Goal: Transaction & Acquisition: Purchase product/service

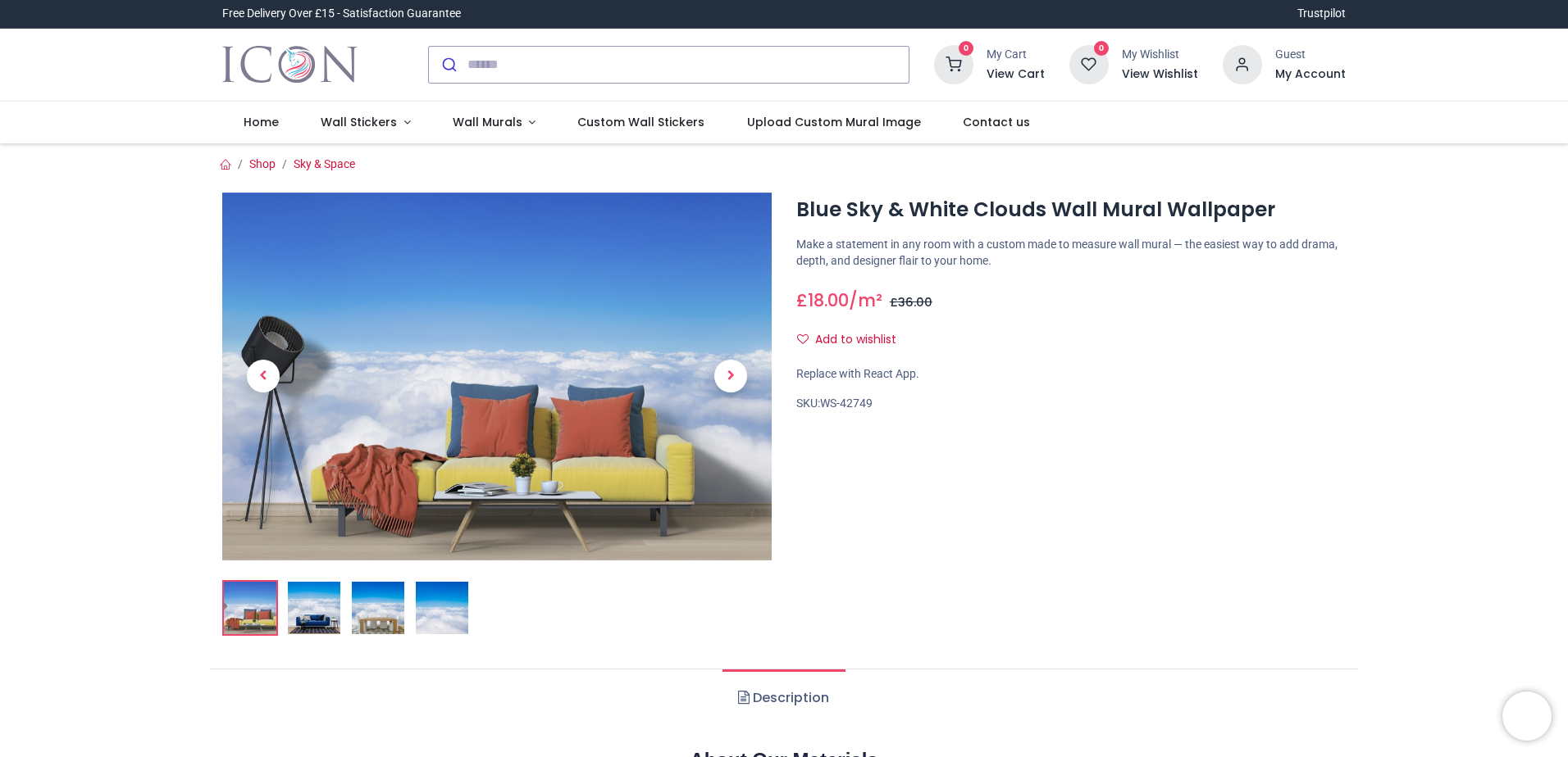
click at [441, 604] on img at bounding box center [442, 608] width 52 height 52
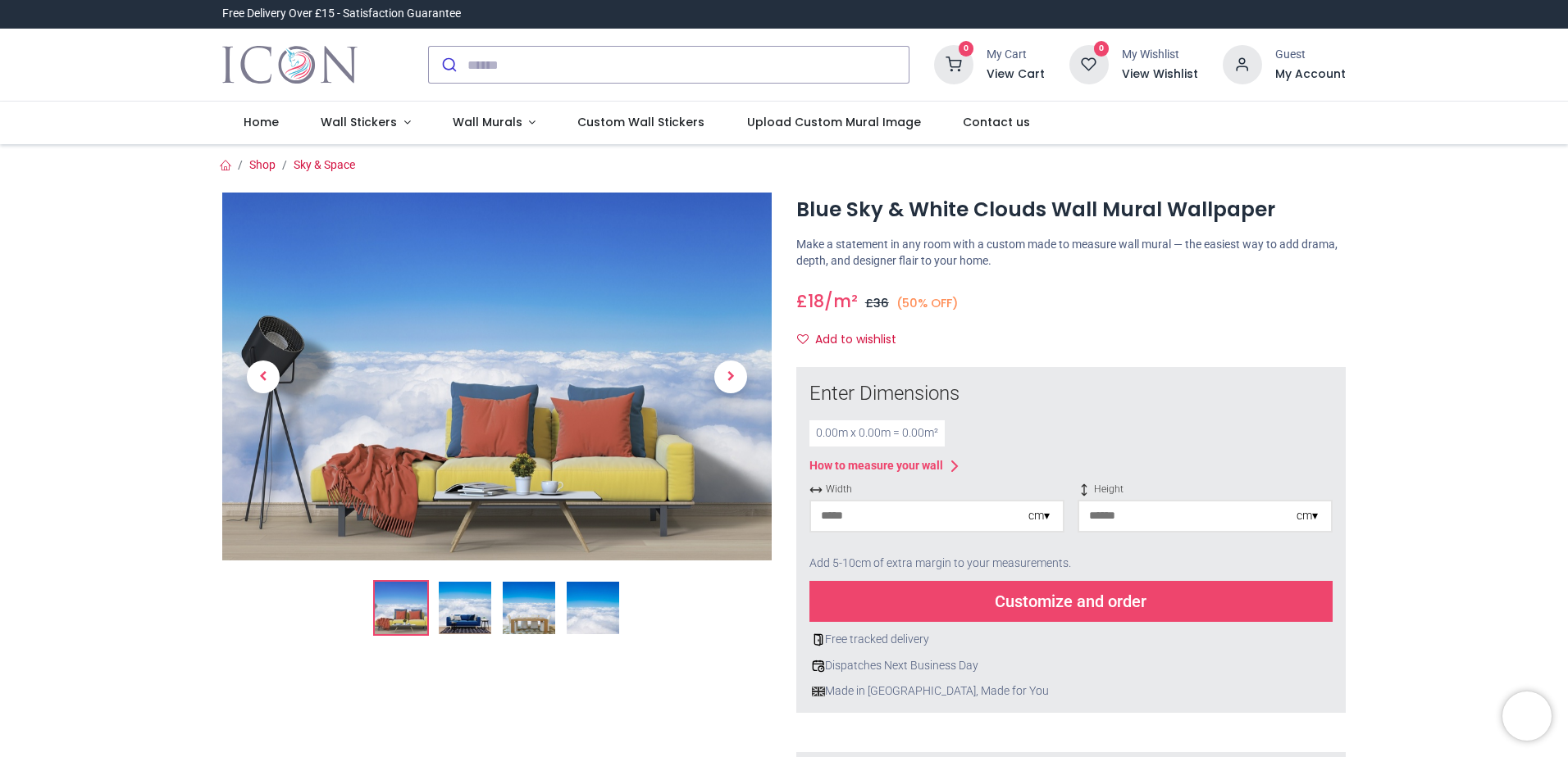
click at [592, 613] on img at bounding box center [593, 608] width 52 height 52
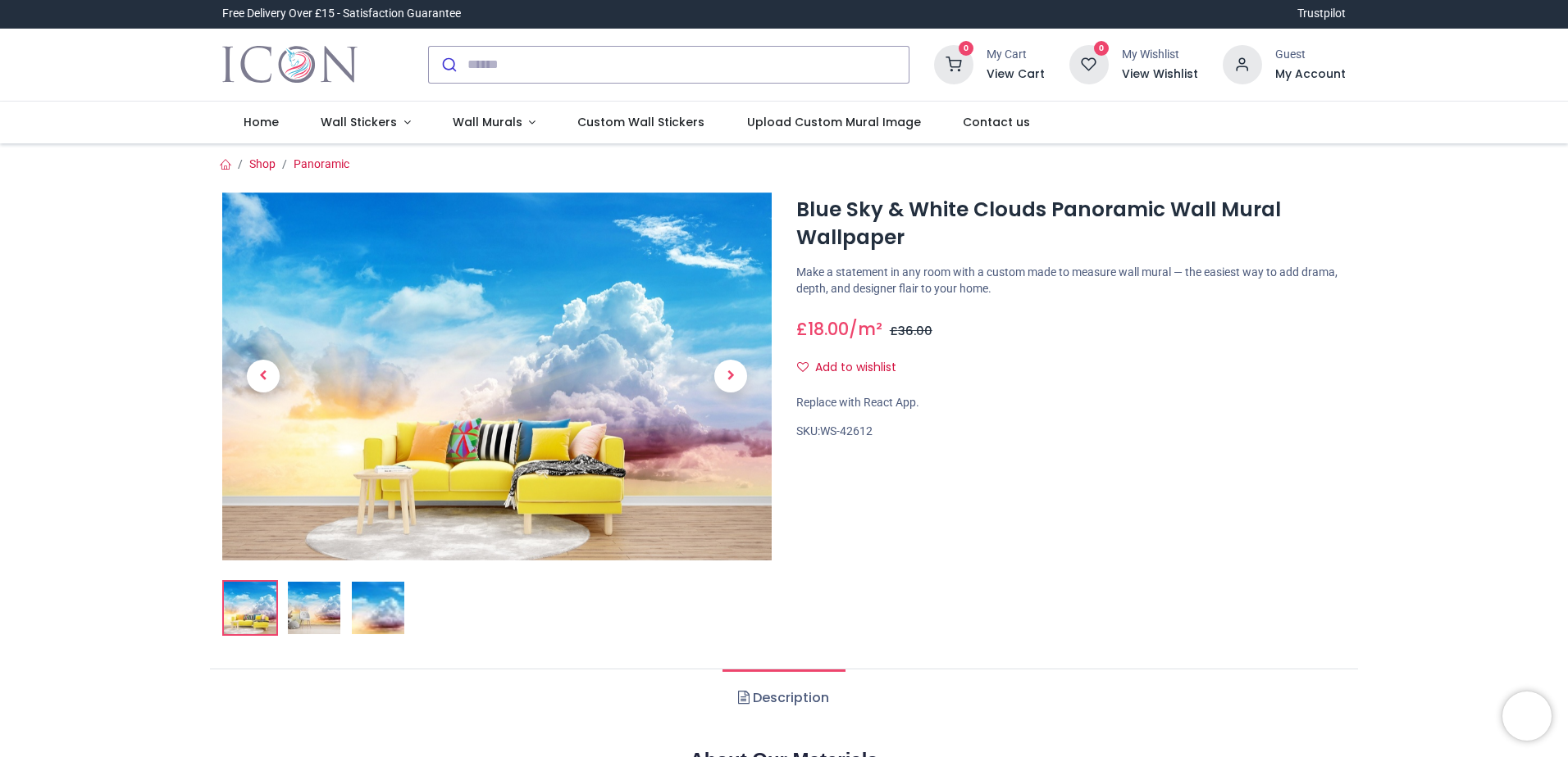
click at [386, 608] on img at bounding box center [378, 608] width 52 height 52
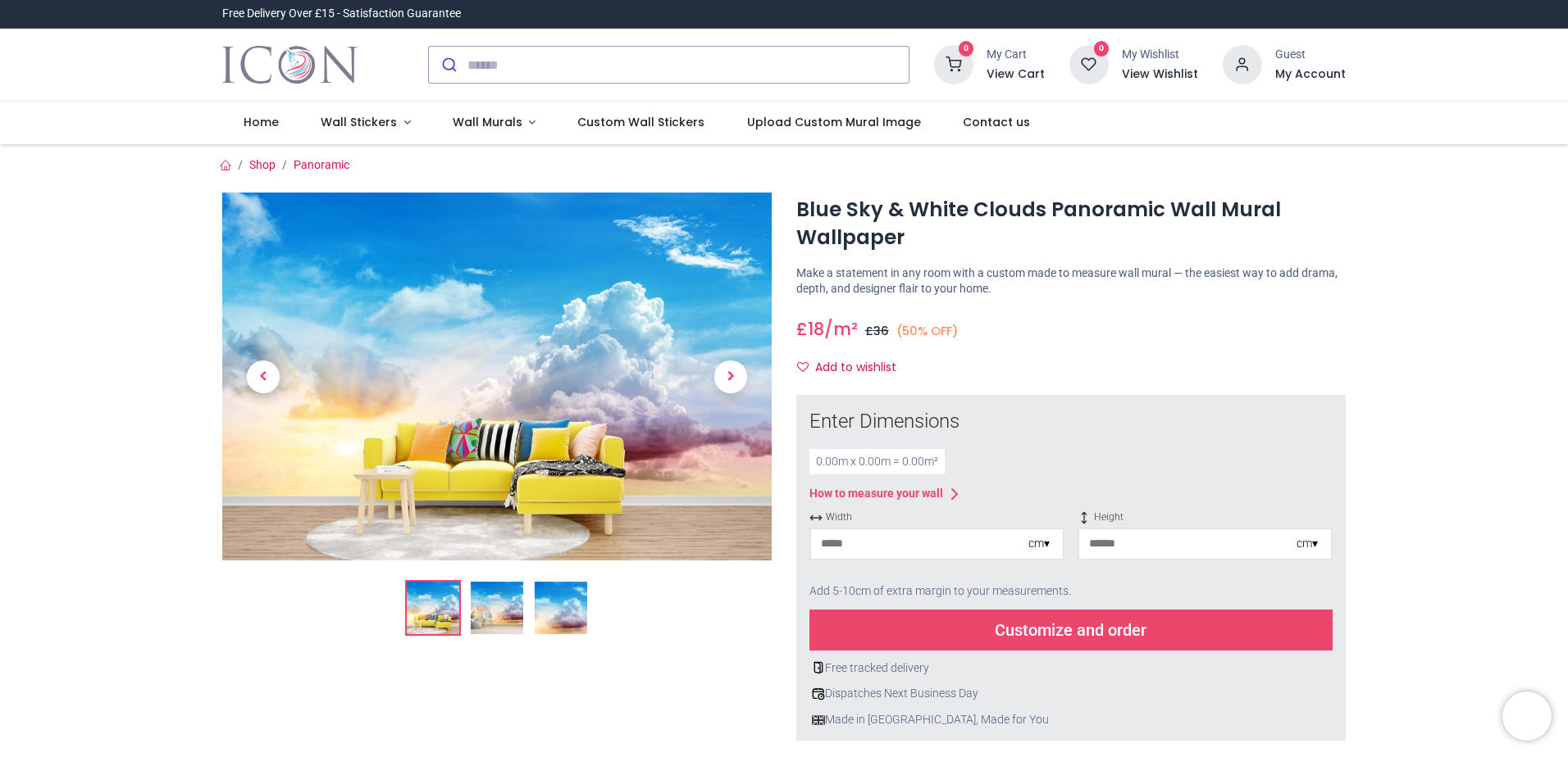
click at [556, 607] on img at bounding box center [561, 608] width 52 height 52
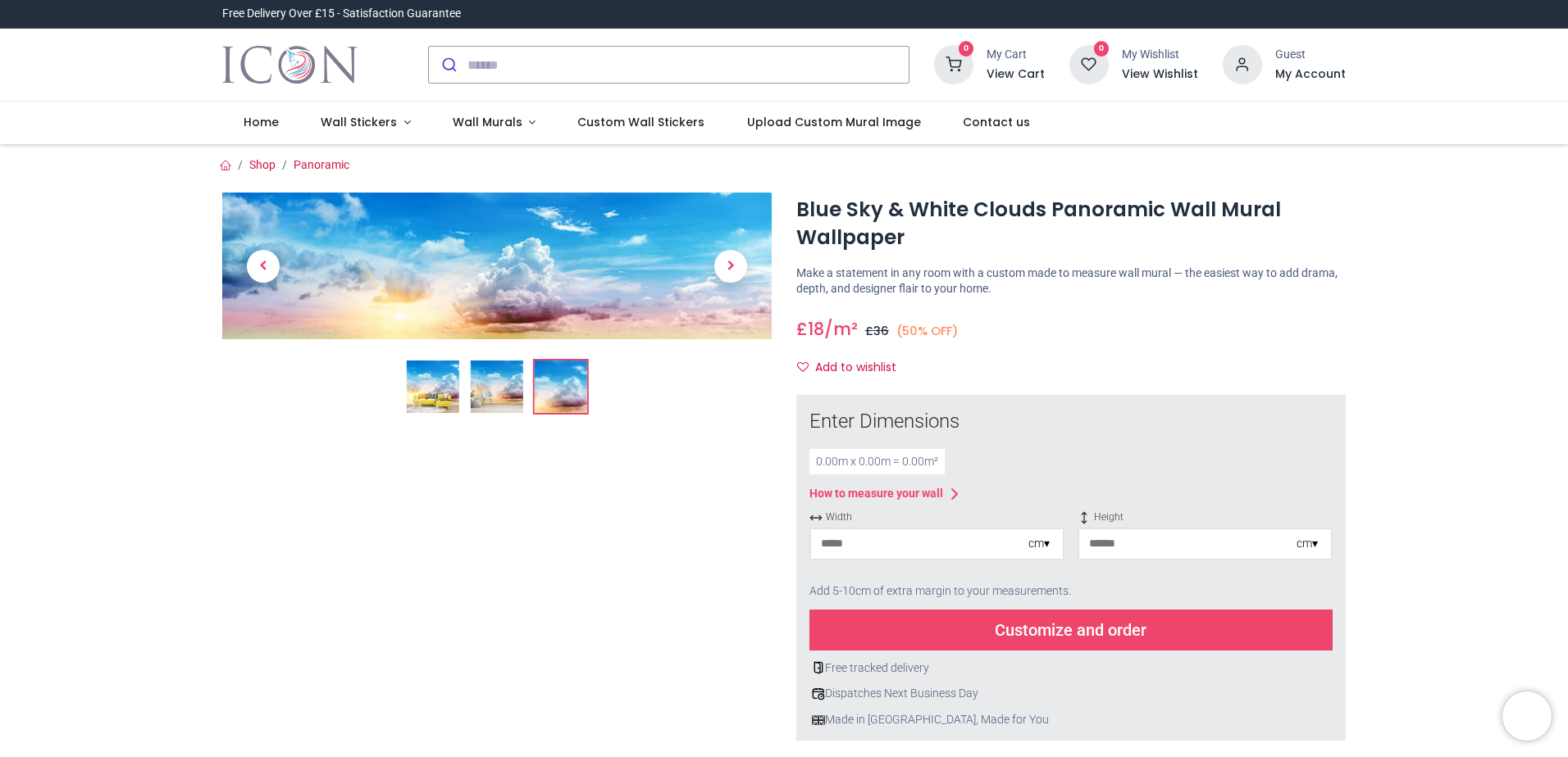
click at [885, 544] on input "number" at bounding box center [920, 544] width 218 height 30
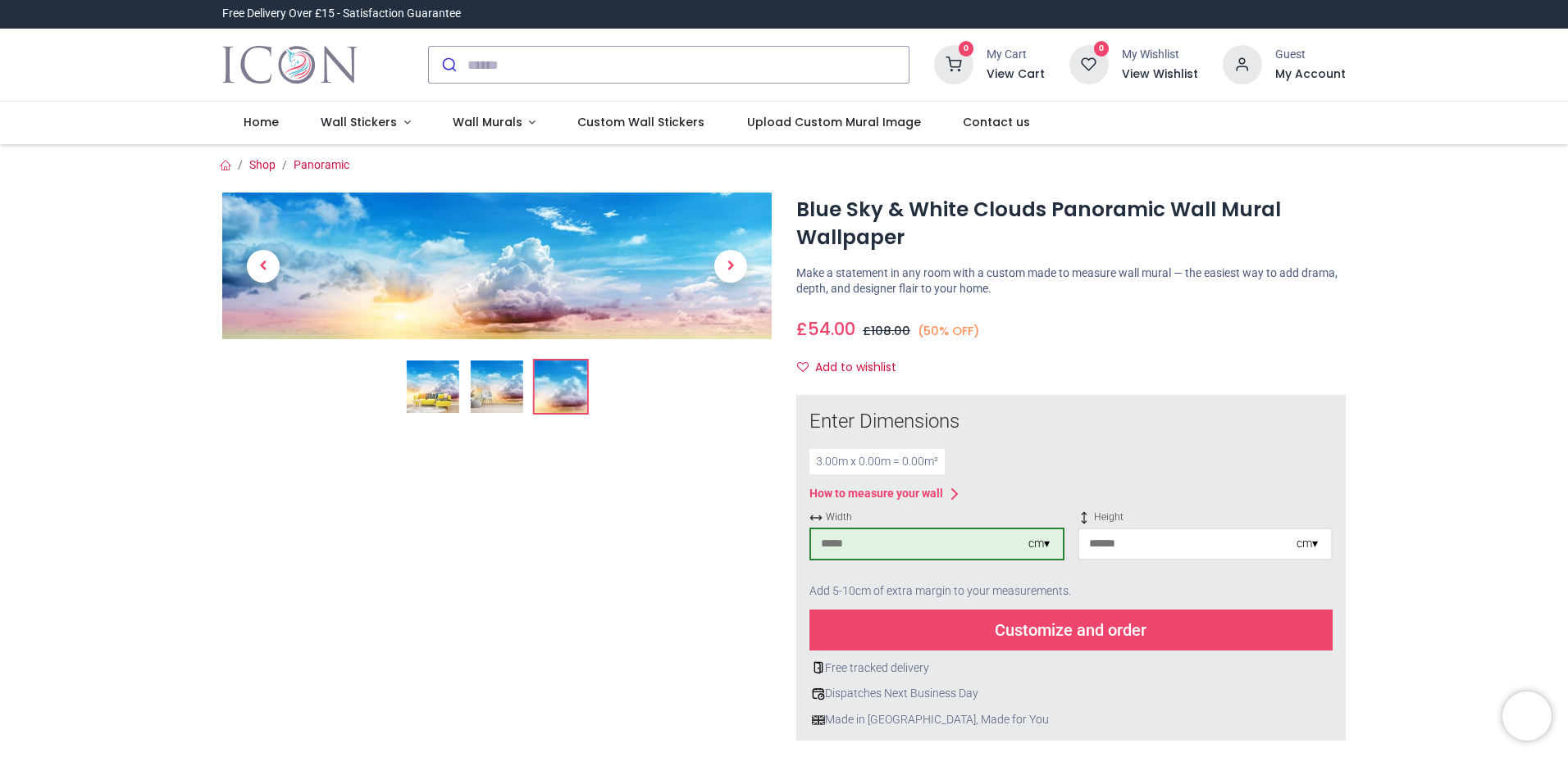
type input "***"
click at [1106, 539] on input "number" at bounding box center [1188, 544] width 218 height 30
type input "***"
click at [1076, 637] on div "Customize and order" at bounding box center [1071, 630] width 523 height 41
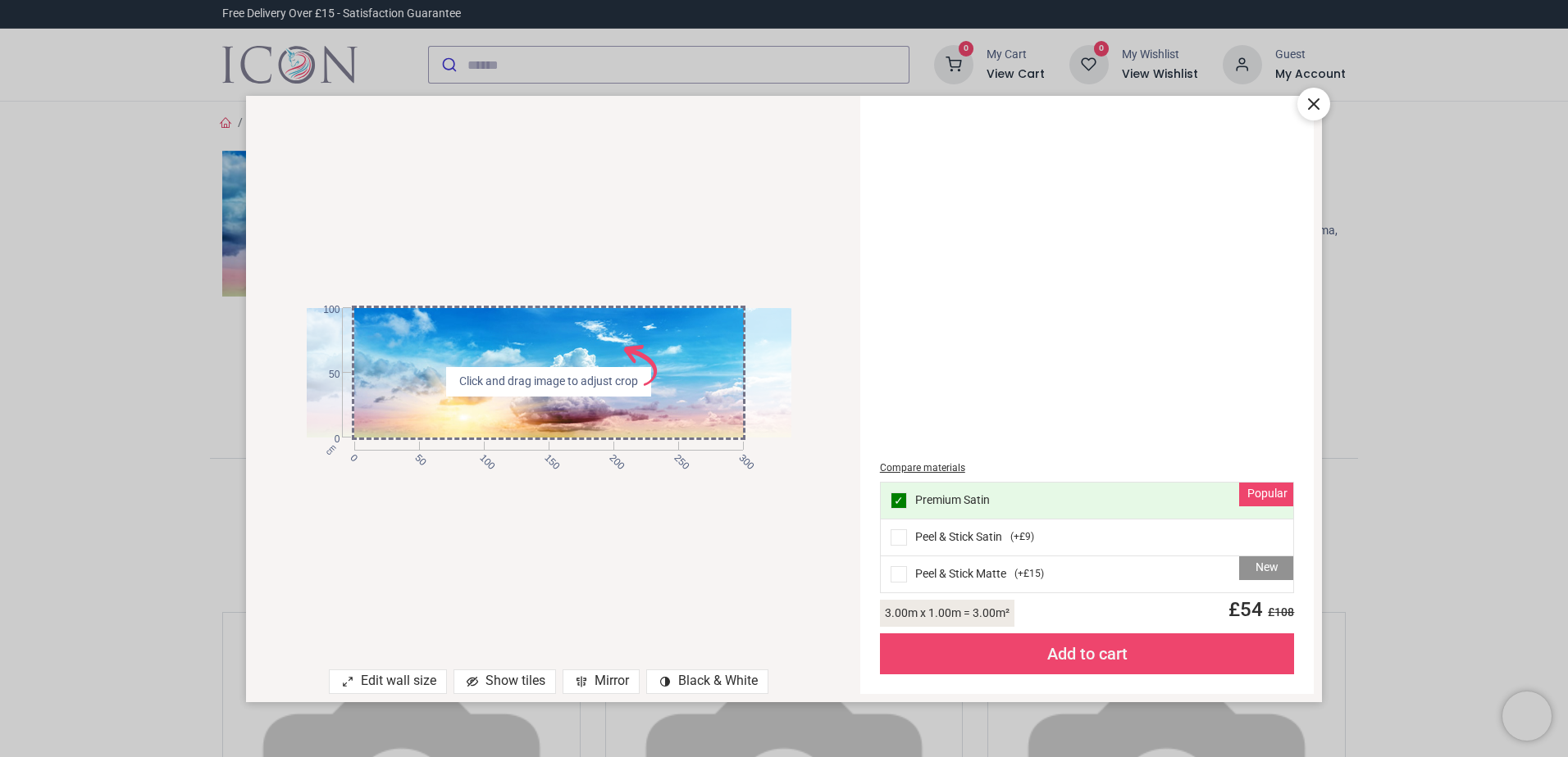
click at [610, 573] on div "cm 0 50 100 150 200 250 300 0 50 100 Click and drag image to adjust crop AdobeS…" at bounding box center [548, 372] width 606 height 520
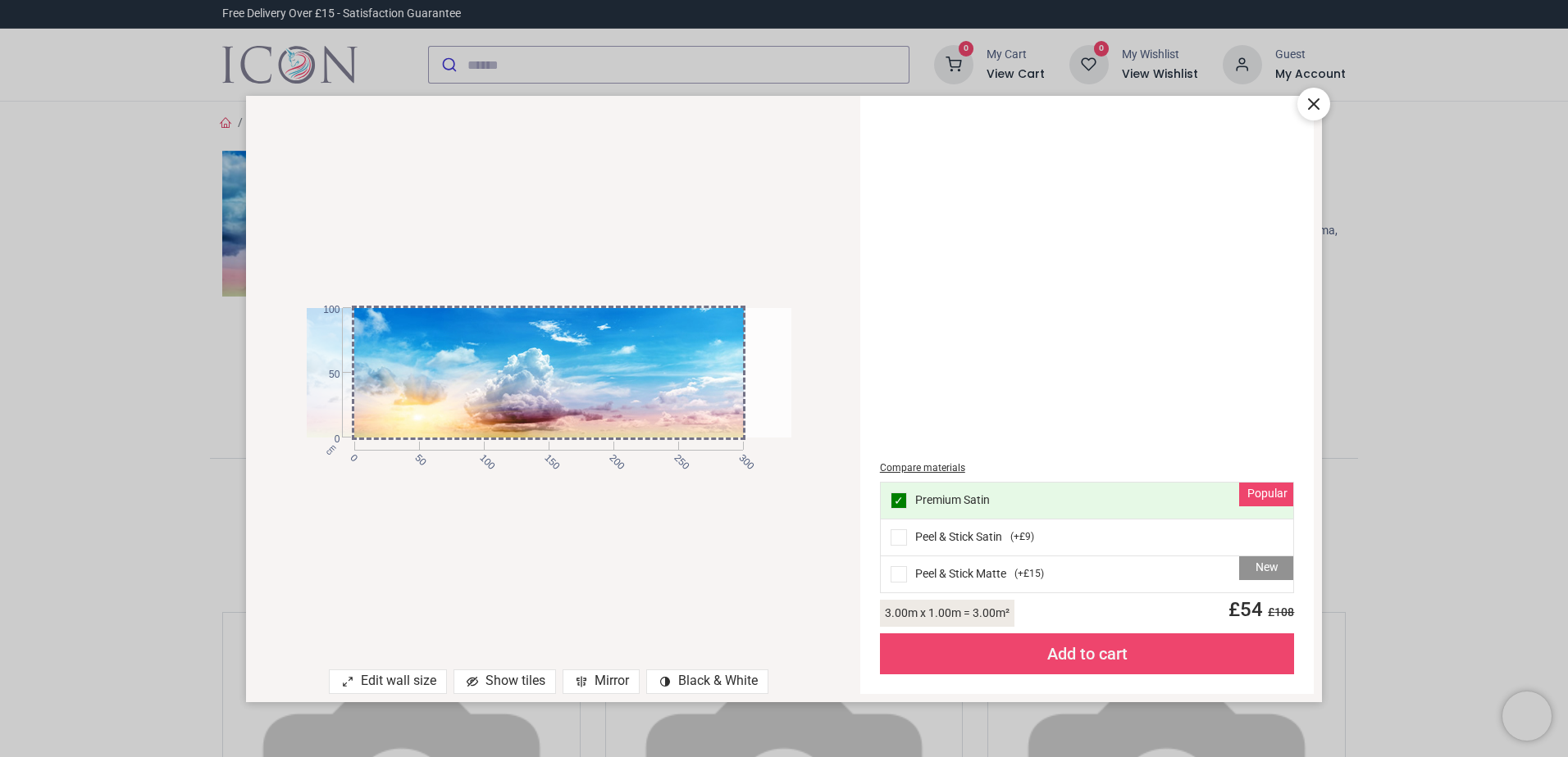
drag, startPoint x: 673, startPoint y: 422, endPoint x: 551, endPoint y: 408, distance: 122.8
click at [551, 408] on div at bounding box center [503, 373] width 485 height 130
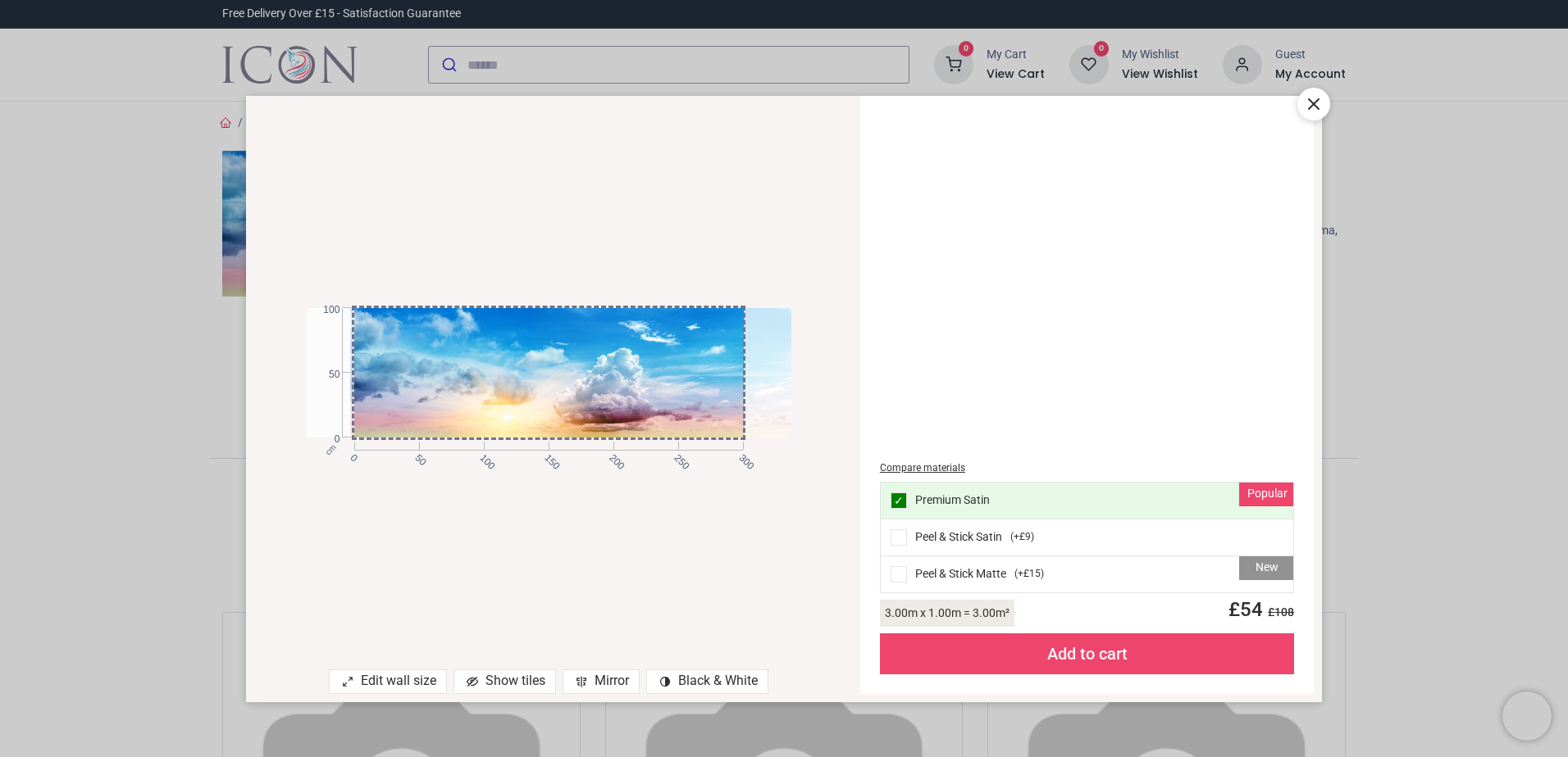
drag, startPoint x: 529, startPoint y: 390, endPoint x: 618, endPoint y: 385, distance: 89.1
click at [618, 385] on div at bounding box center [592, 373] width 485 height 130
click at [1311, 106] on icon at bounding box center [1314, 104] width 19 height 19
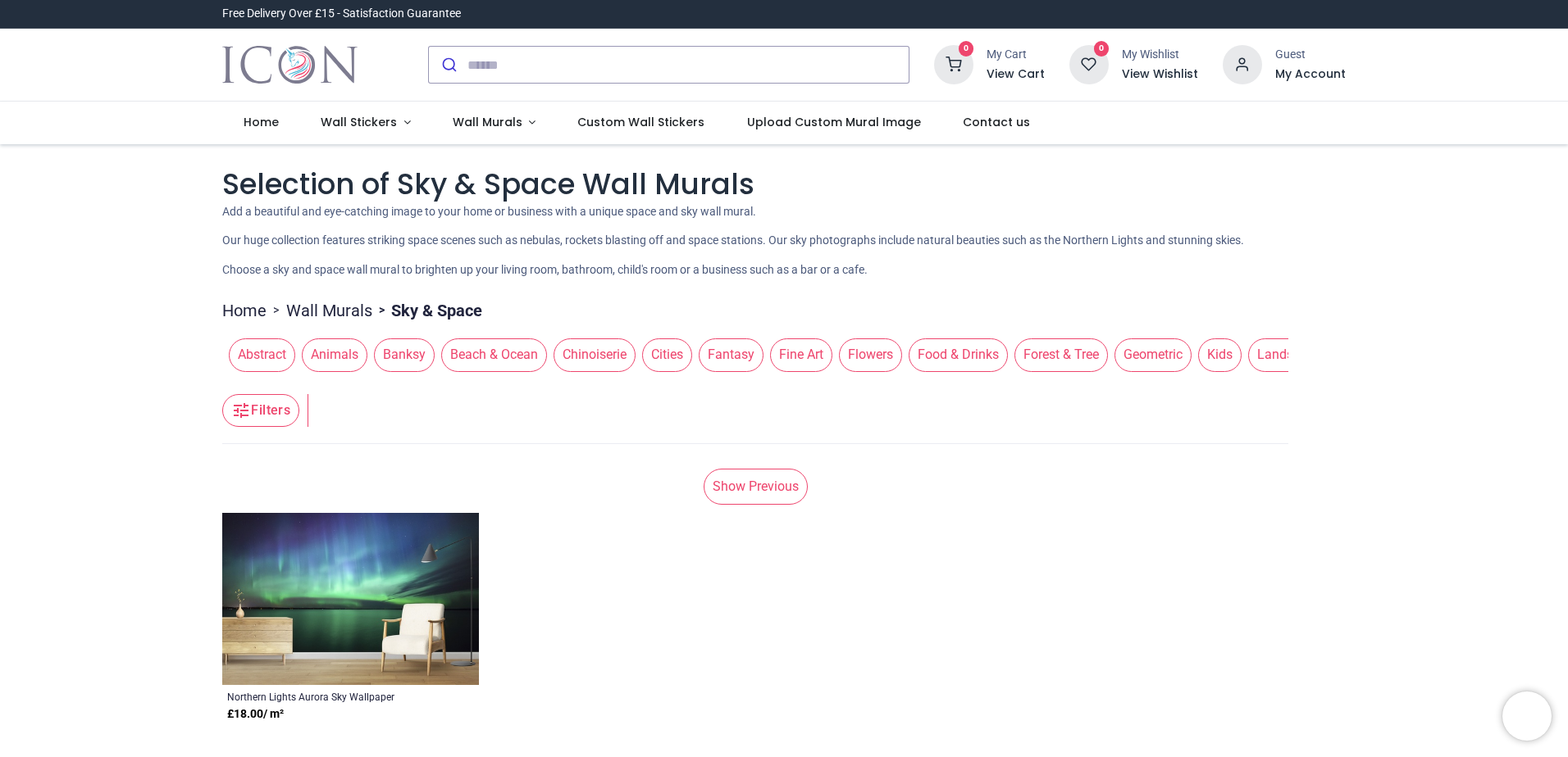
click at [774, 490] on link "Show Previous" at bounding box center [756, 486] width 104 height 36
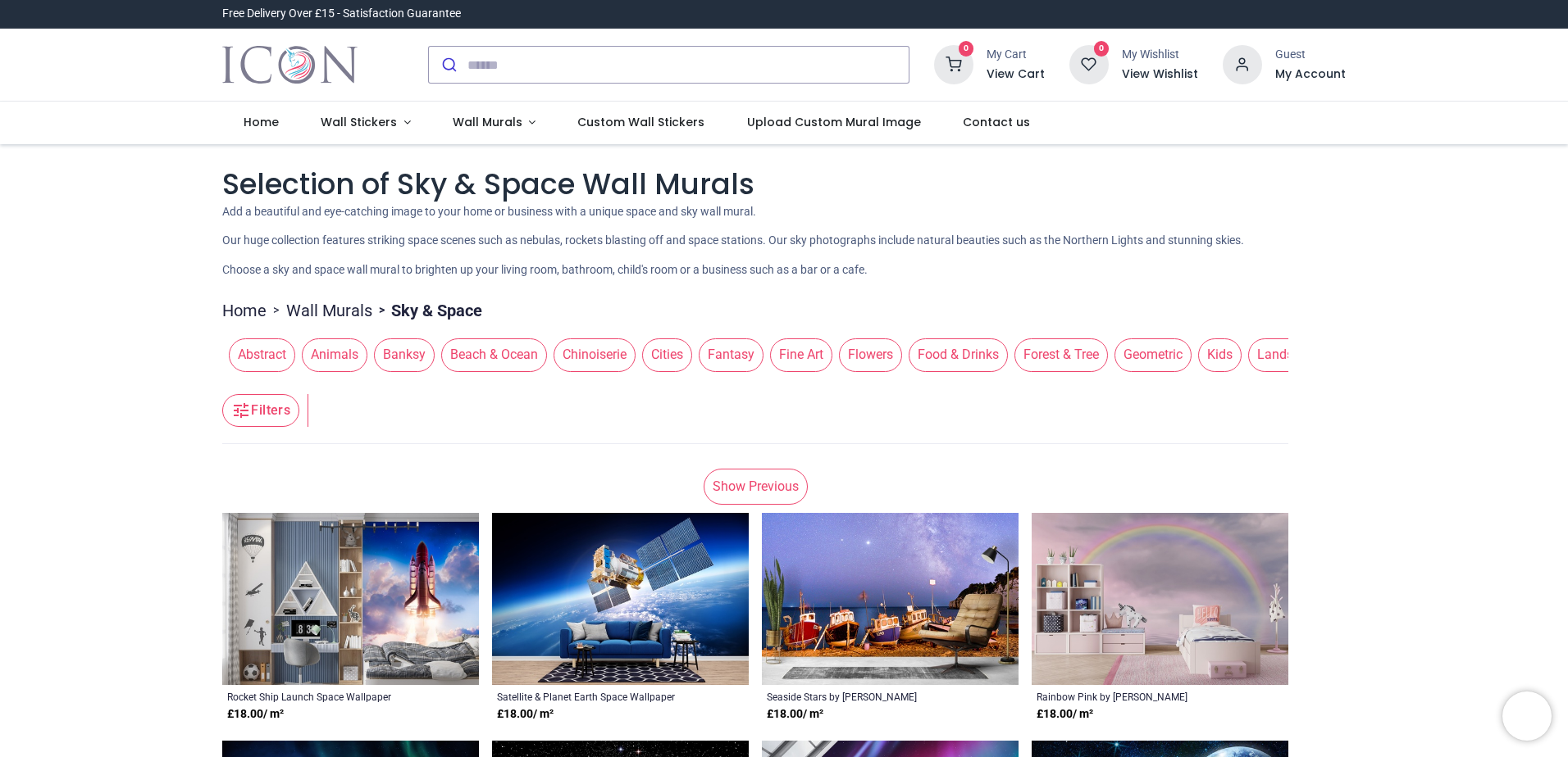
click at [726, 359] on span "Fantasy" at bounding box center [730, 355] width 65 height 33
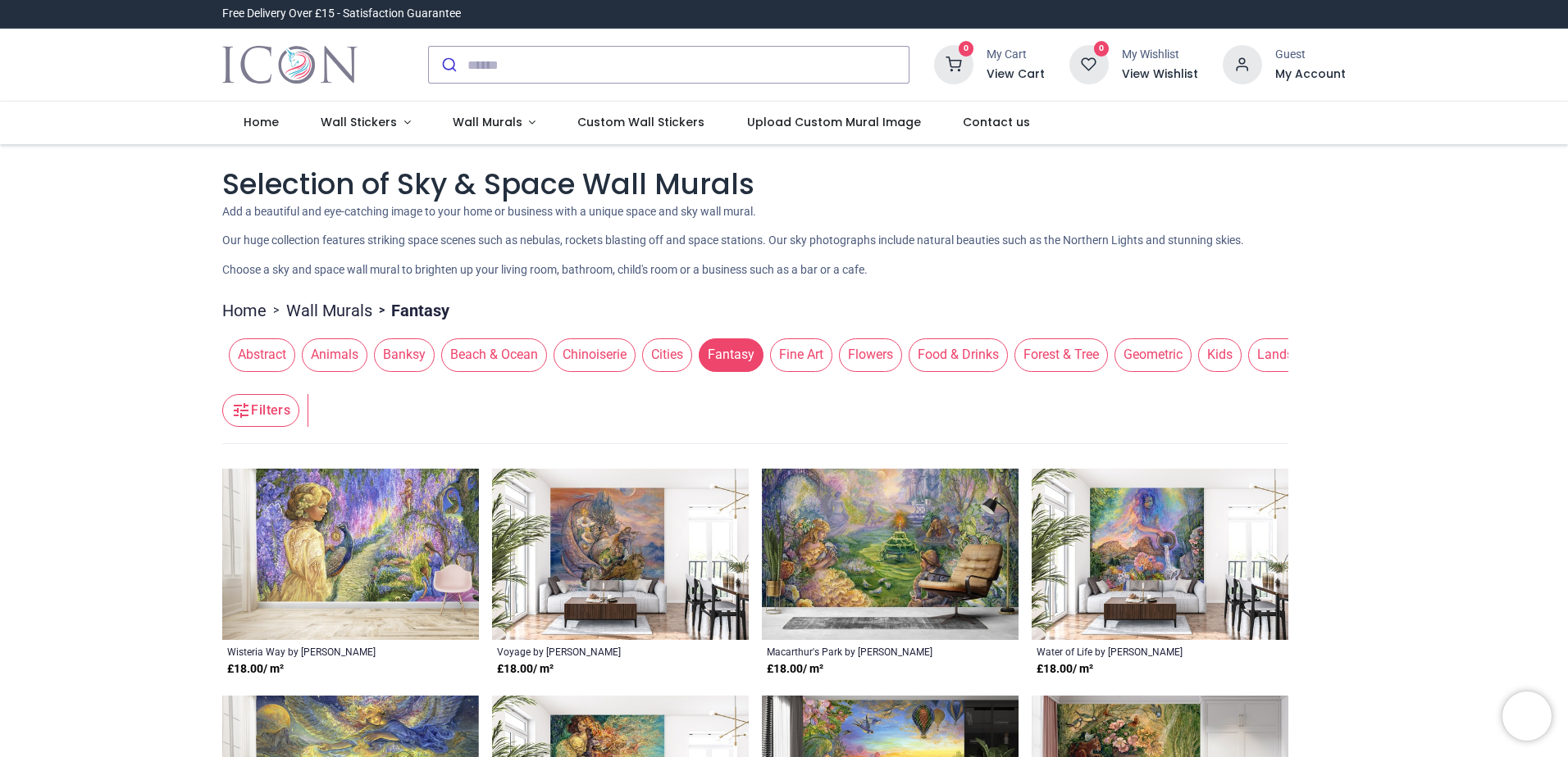
click at [402, 360] on span "Banksy" at bounding box center [404, 355] width 61 height 33
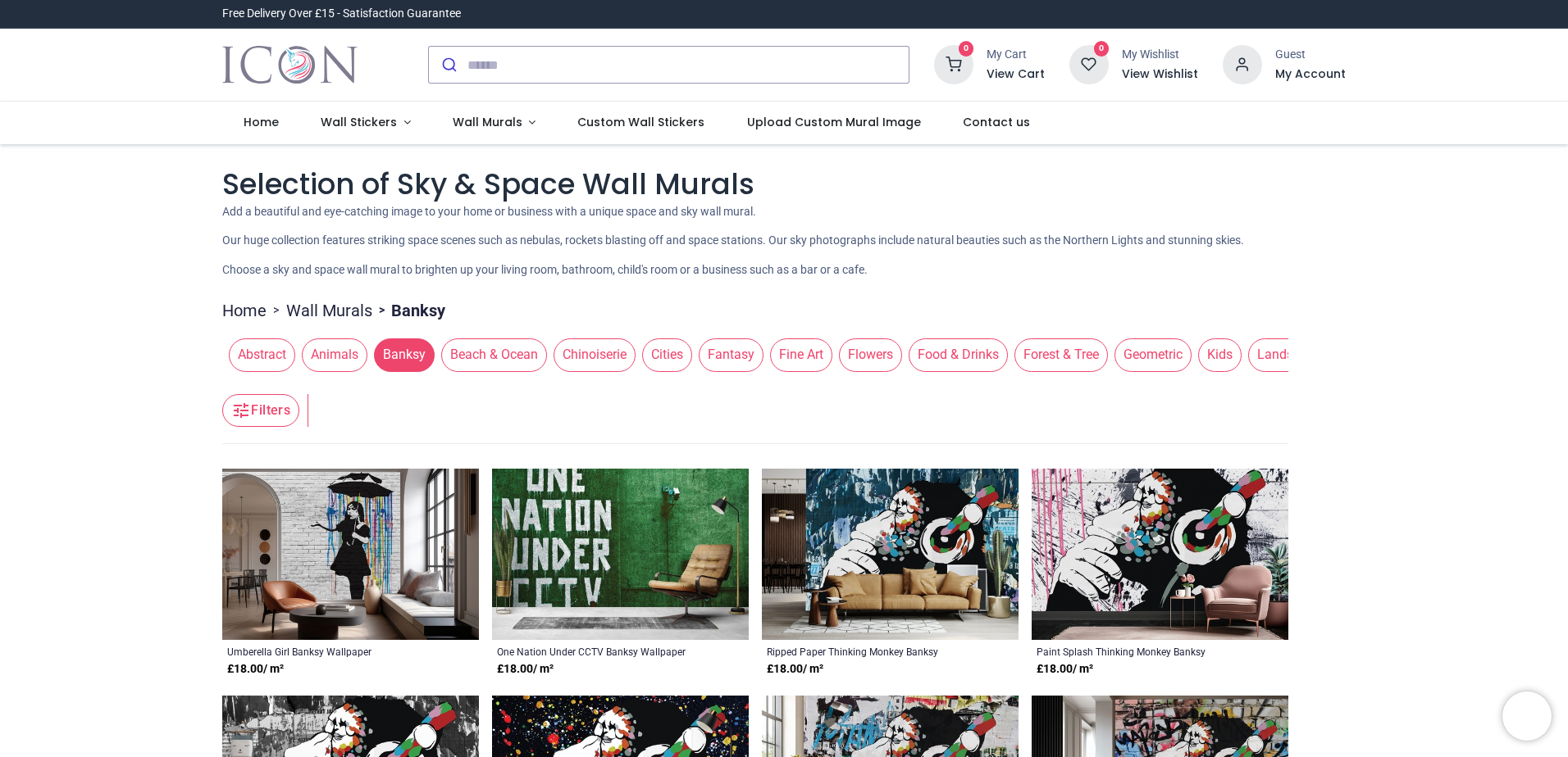
click at [330, 359] on span "Animals" at bounding box center [335, 355] width 66 height 33
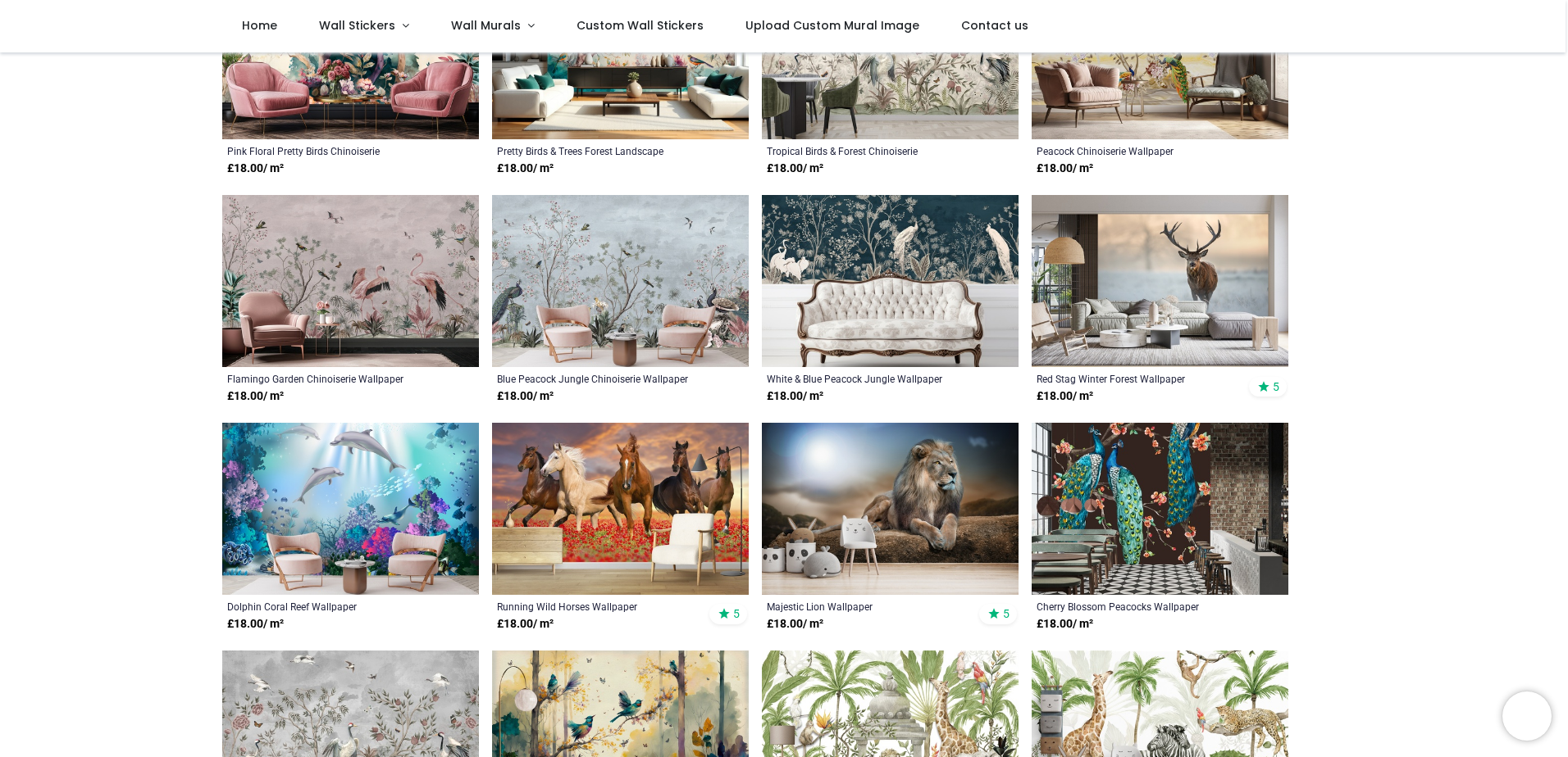
scroll to position [655, 0]
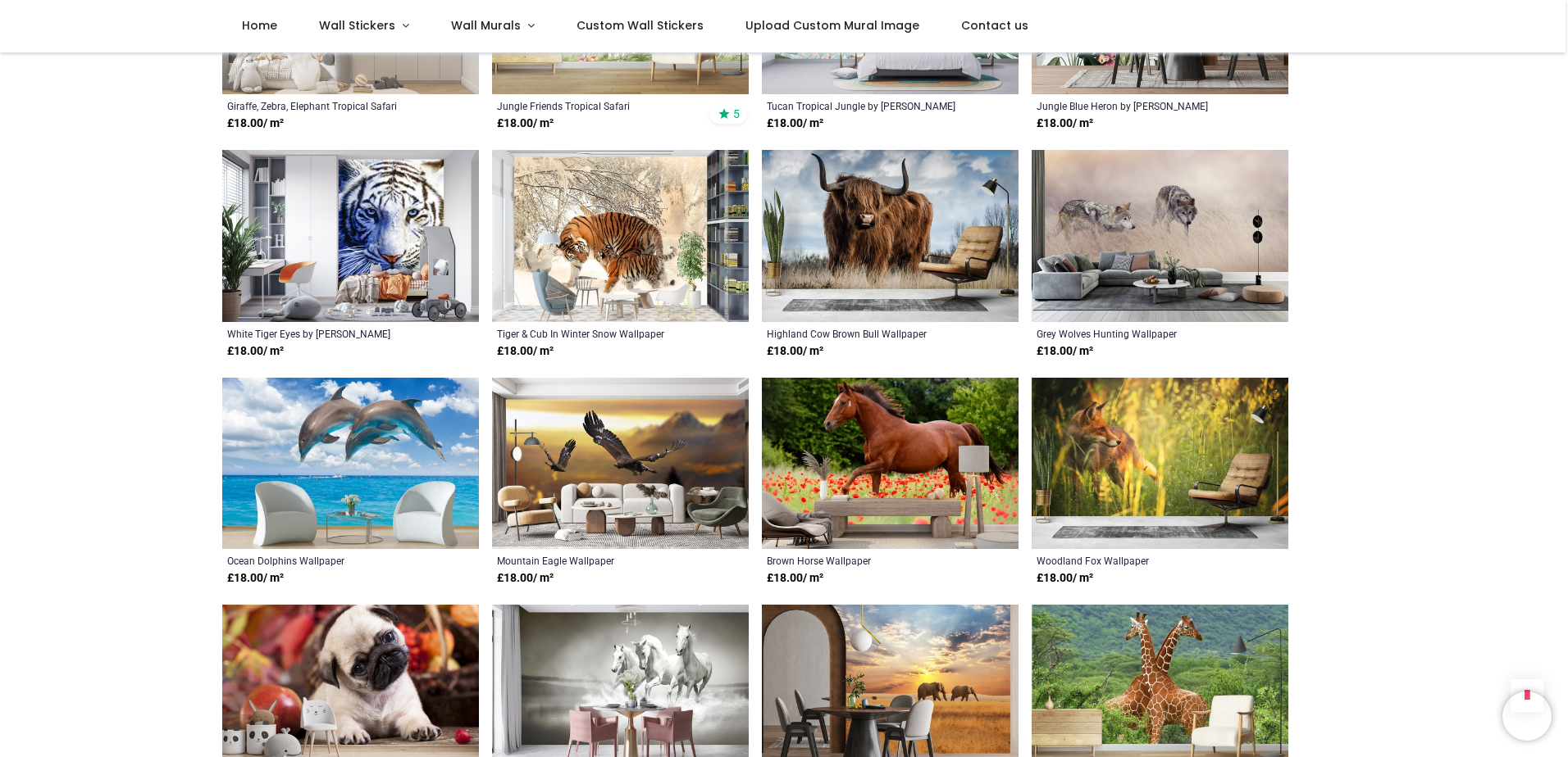
scroll to position [2050, 0]
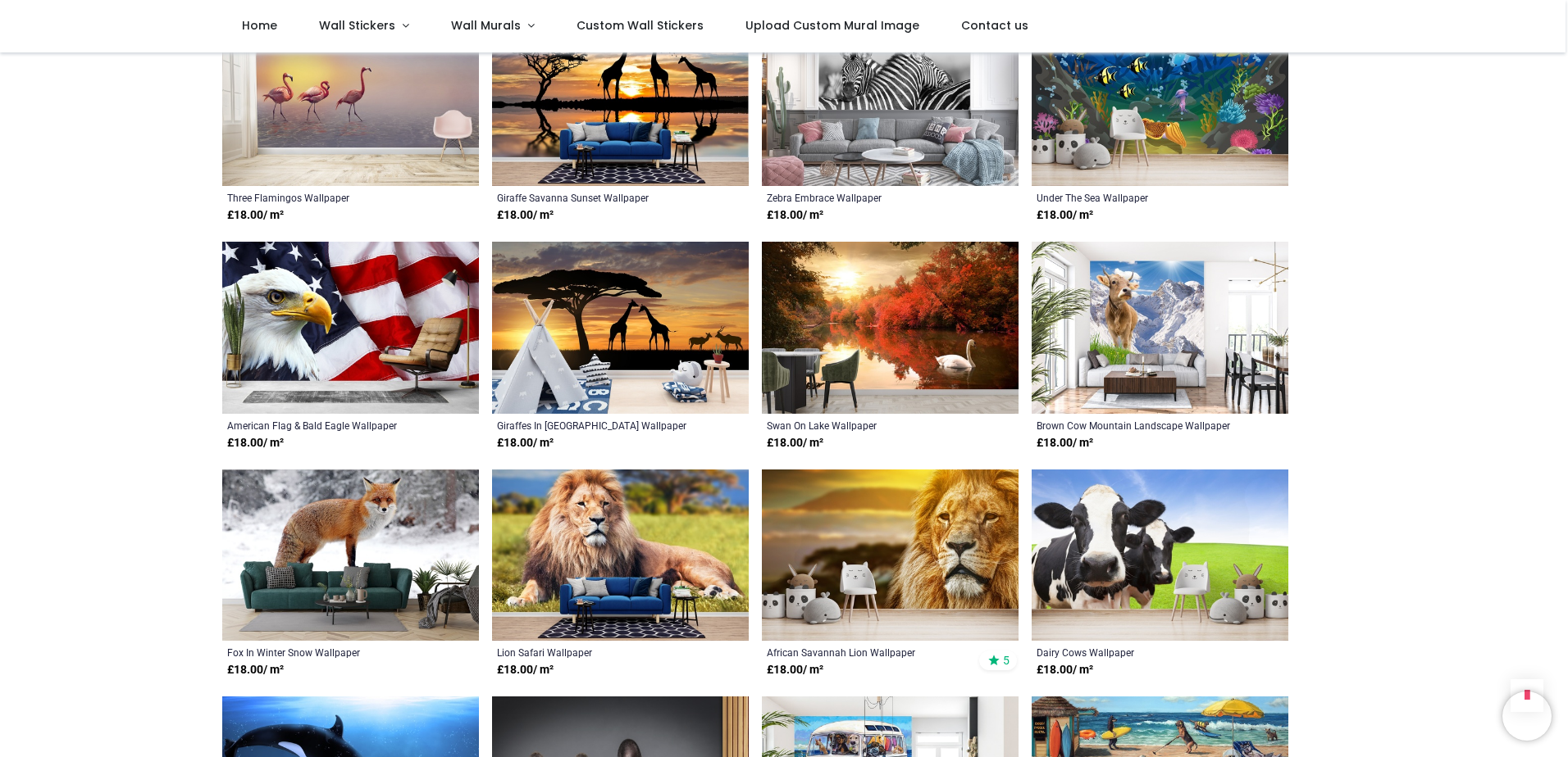
scroll to position [4017, 0]
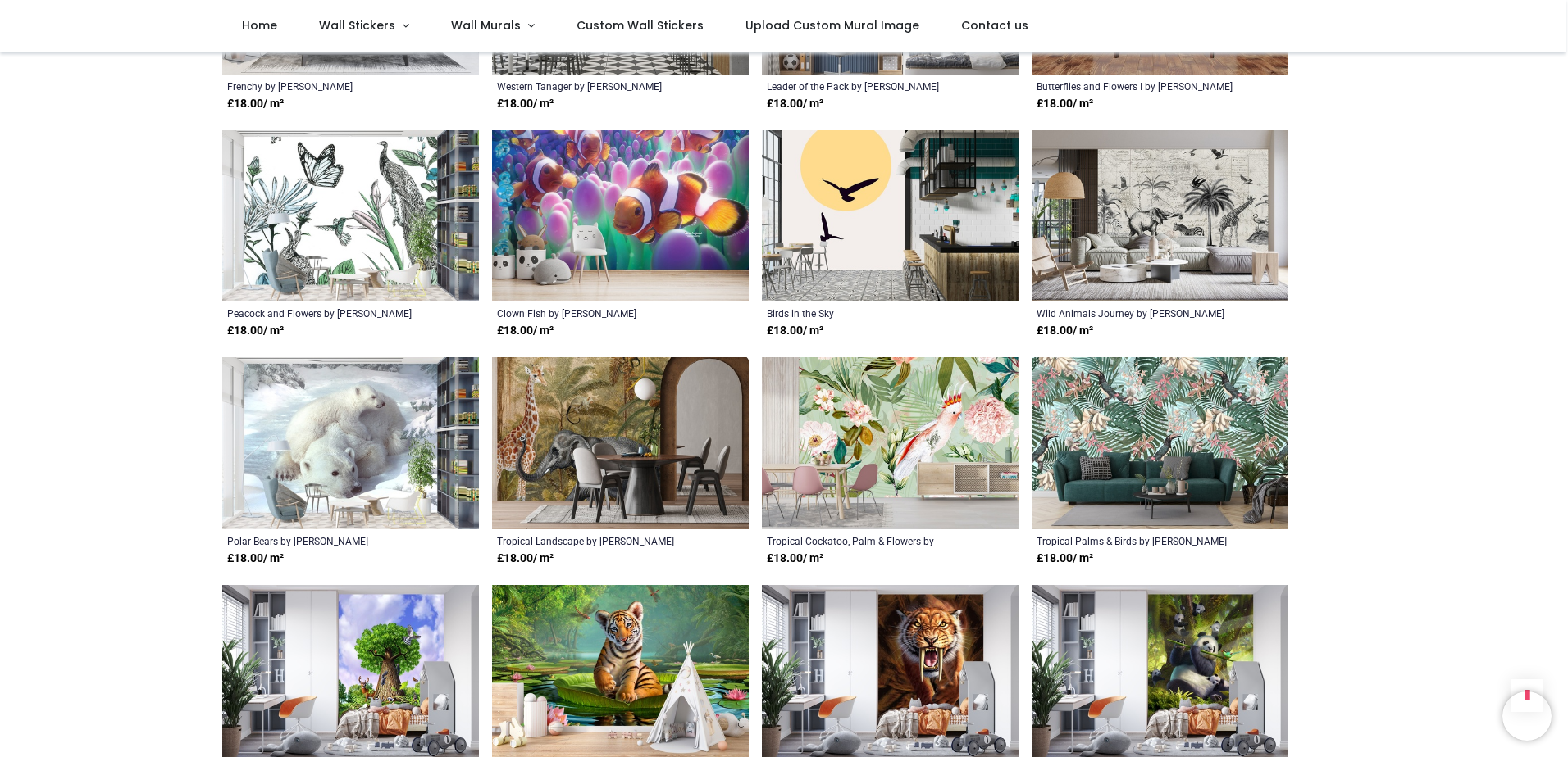
scroll to position [5739, 0]
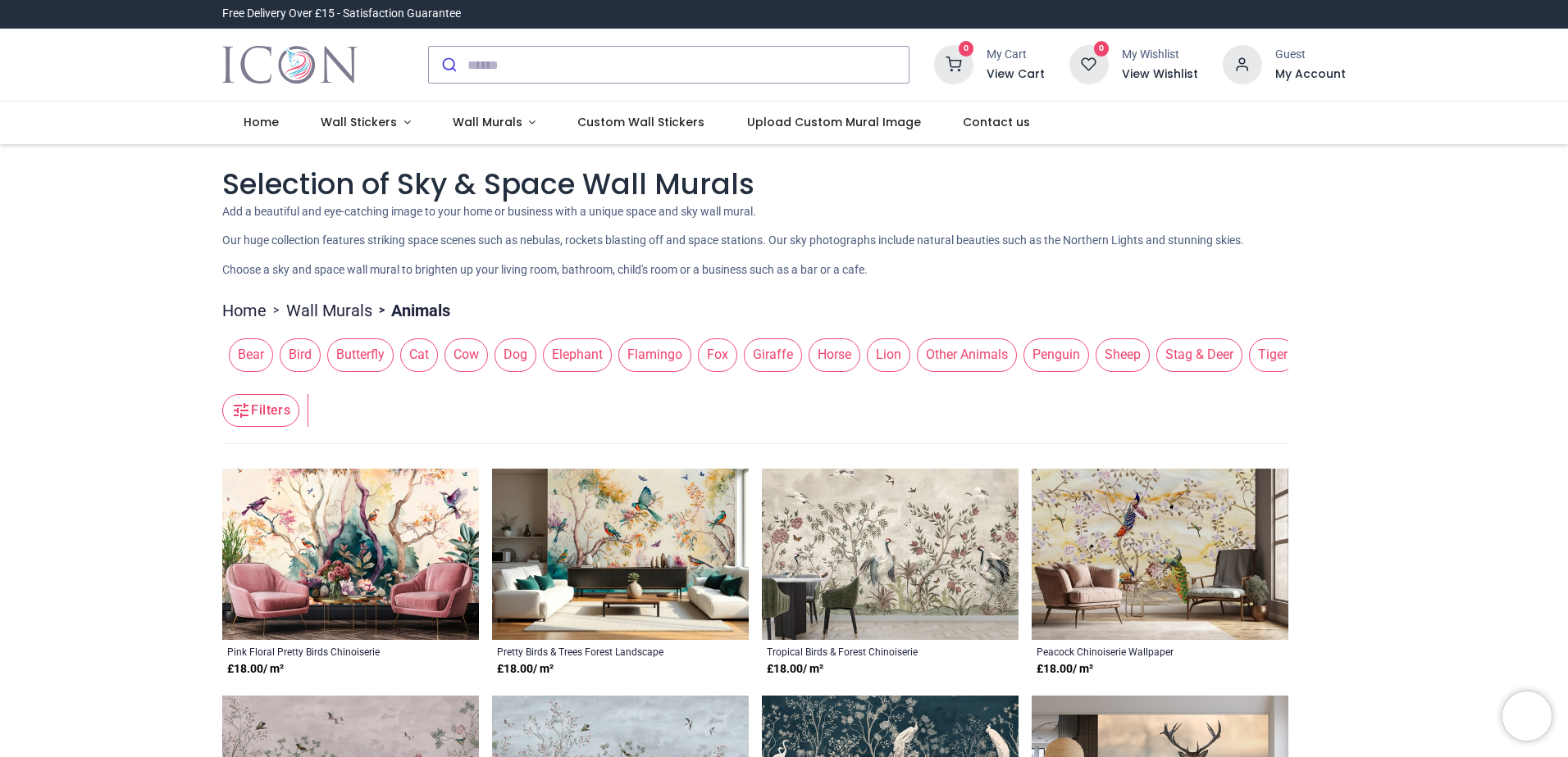
click at [362, 354] on span "Butterfly" at bounding box center [360, 355] width 67 height 33
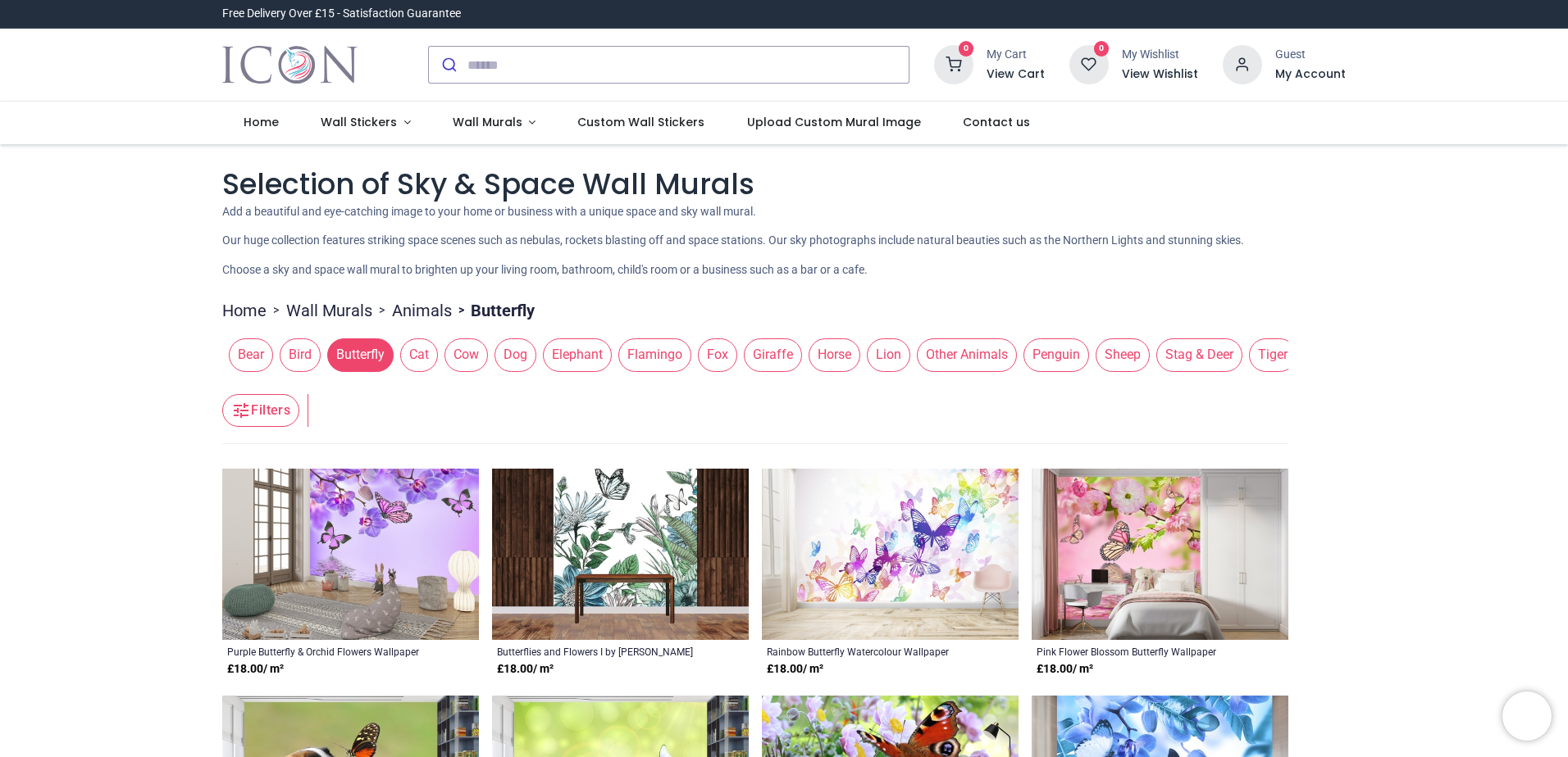
click at [521, 366] on span "Dog" at bounding box center [515, 355] width 42 height 33
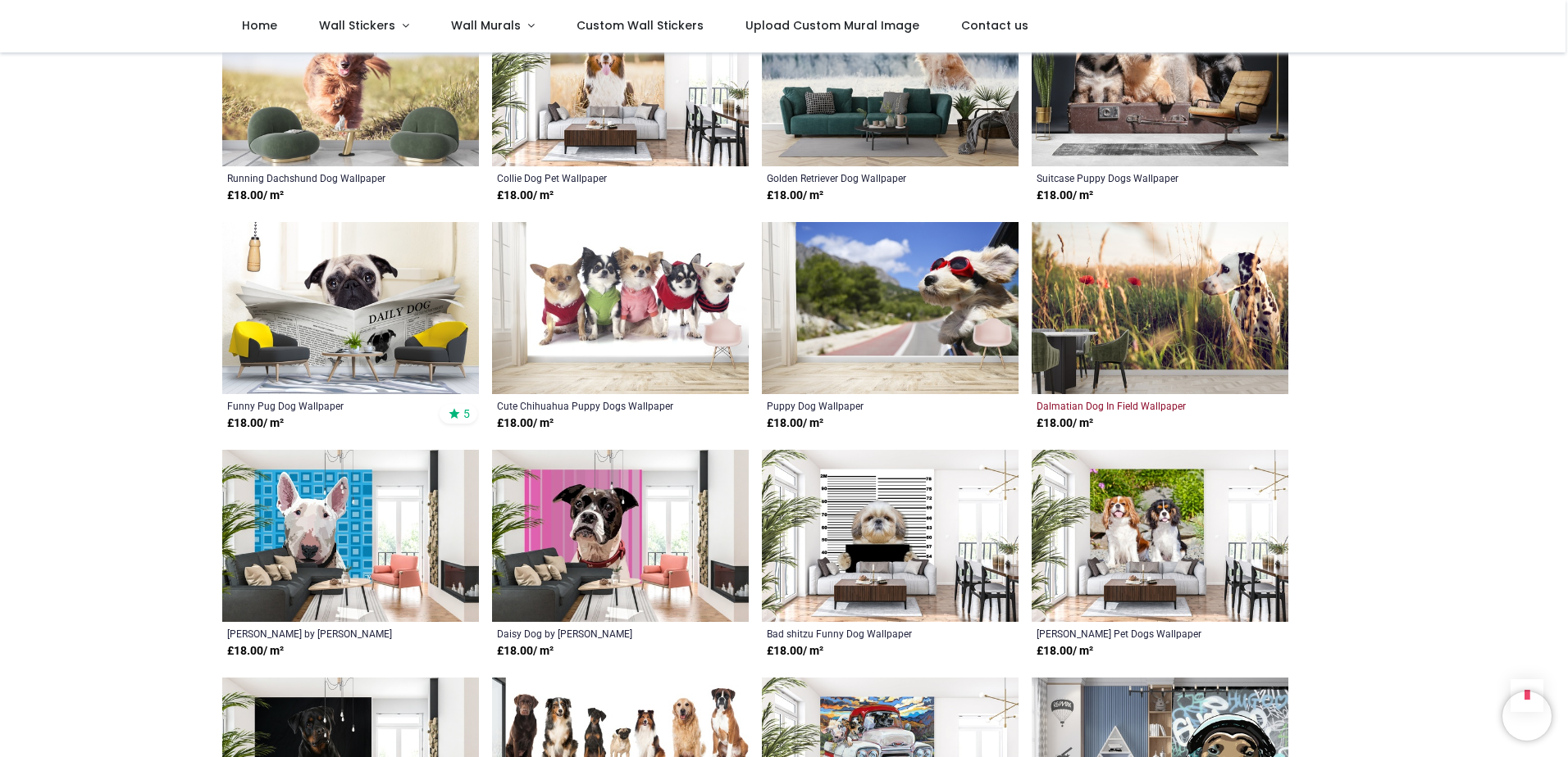
scroll to position [1148, 0]
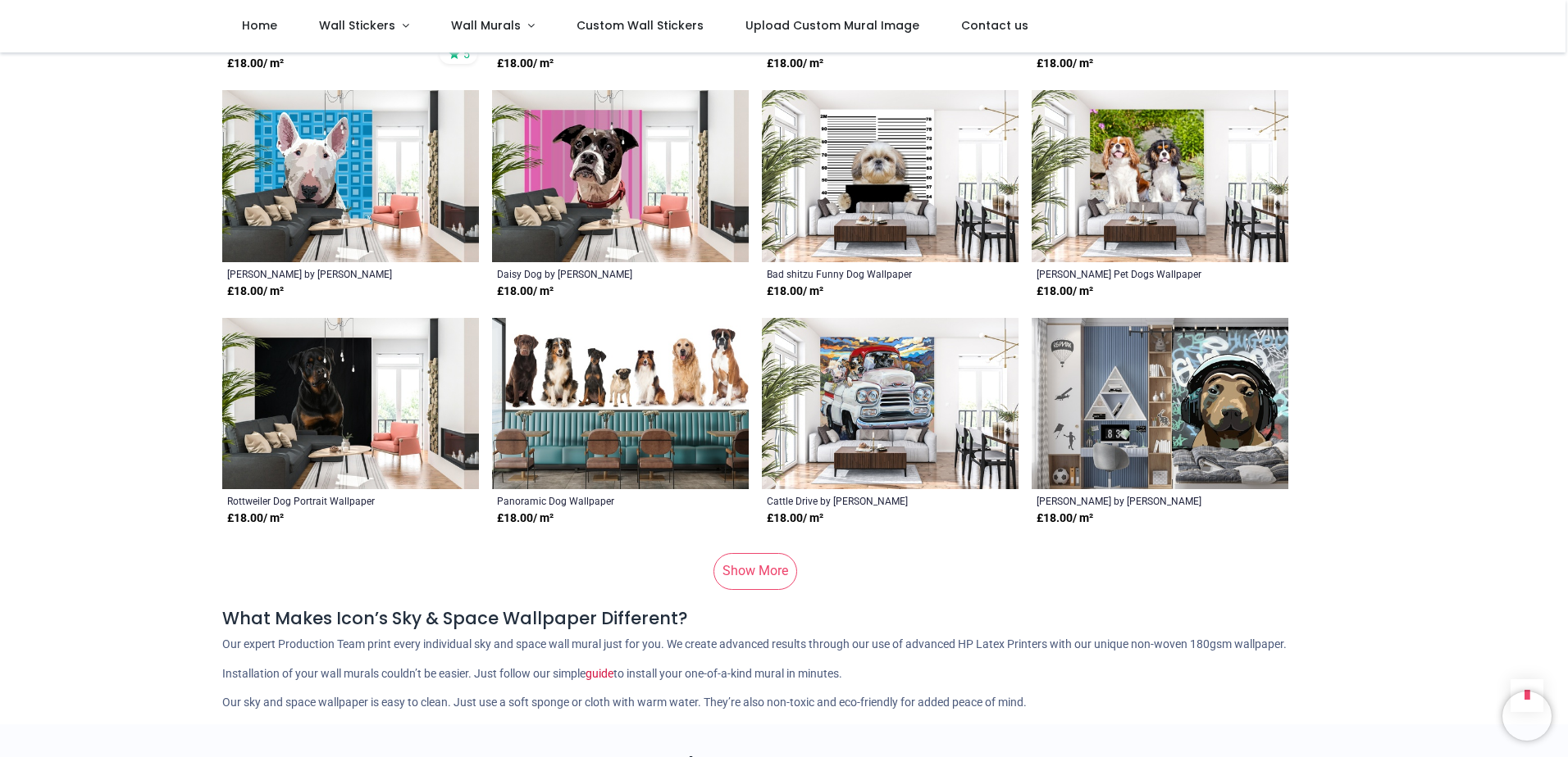
scroll to position [1475, 0]
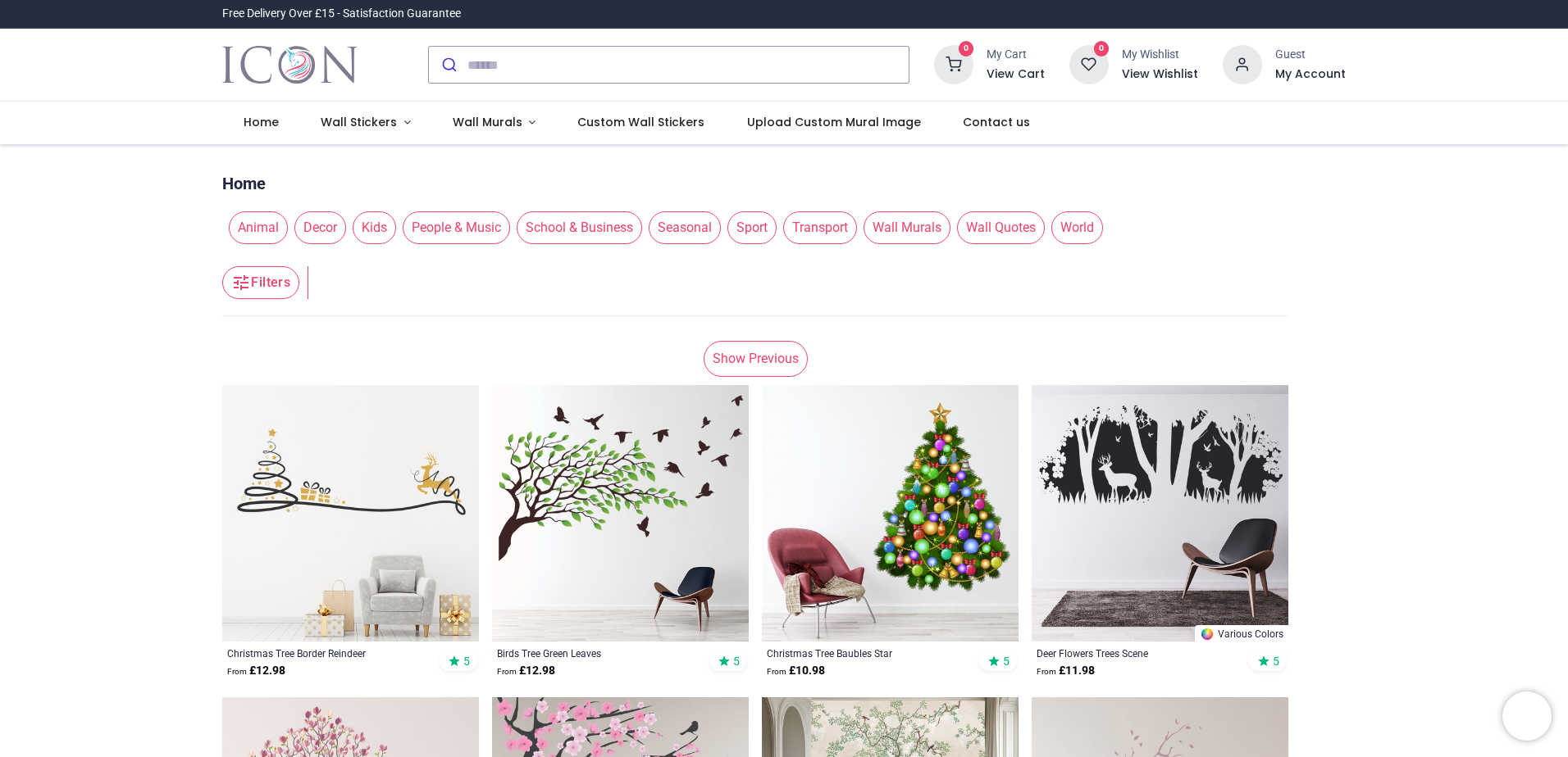
click at [906, 229] on span "Wall Murals" at bounding box center [907, 228] width 87 height 33
click at [915, 229] on span "Wall Murals" at bounding box center [907, 228] width 87 height 33
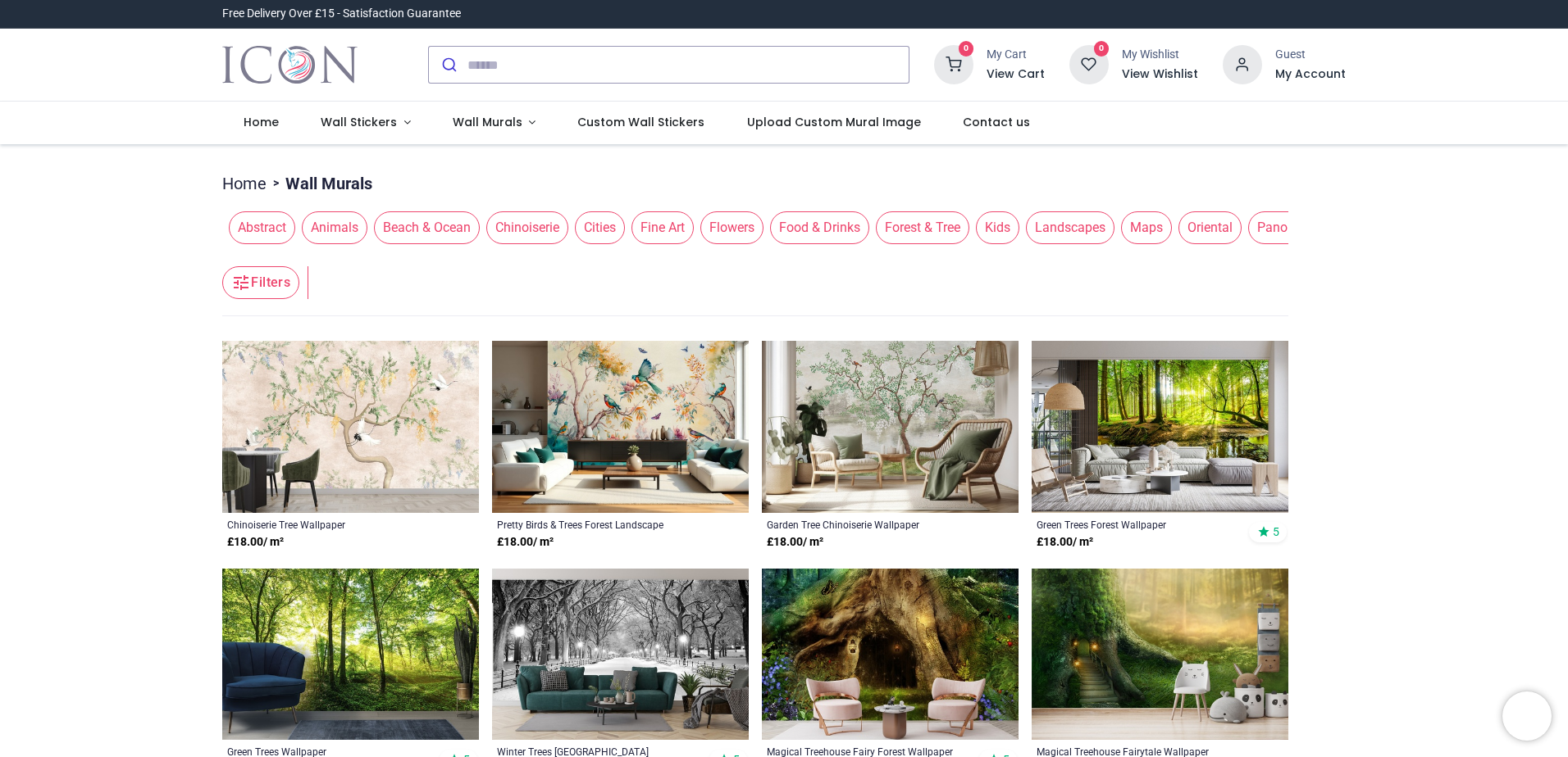
drag, startPoint x: 892, startPoint y: 253, endPoint x: 1131, endPoint y: 273, distance: 239.8
click at [1131, 273] on header "Filters Filters" at bounding box center [755, 283] width 1066 height 66
click at [605, 225] on span "Forest & Tree" at bounding box center [612, 228] width 94 height 33
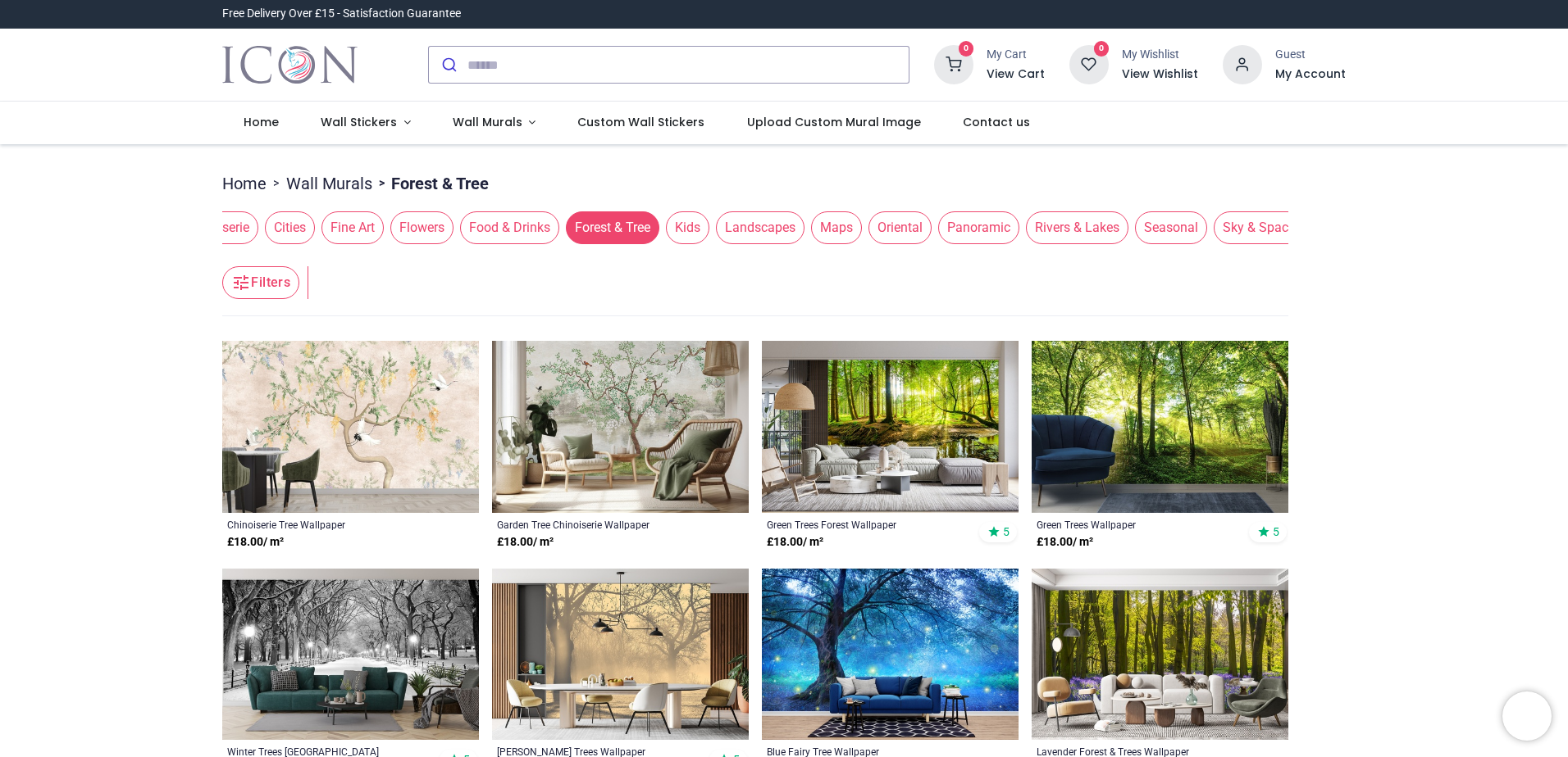
drag, startPoint x: 461, startPoint y: 256, endPoint x: 365, endPoint y: 256, distance: 96.0
click at [365, 256] on header "Filters Filters" at bounding box center [755, 283] width 1066 height 66
drag, startPoint x: 469, startPoint y: 250, endPoint x: 290, endPoint y: 256, distance: 179.1
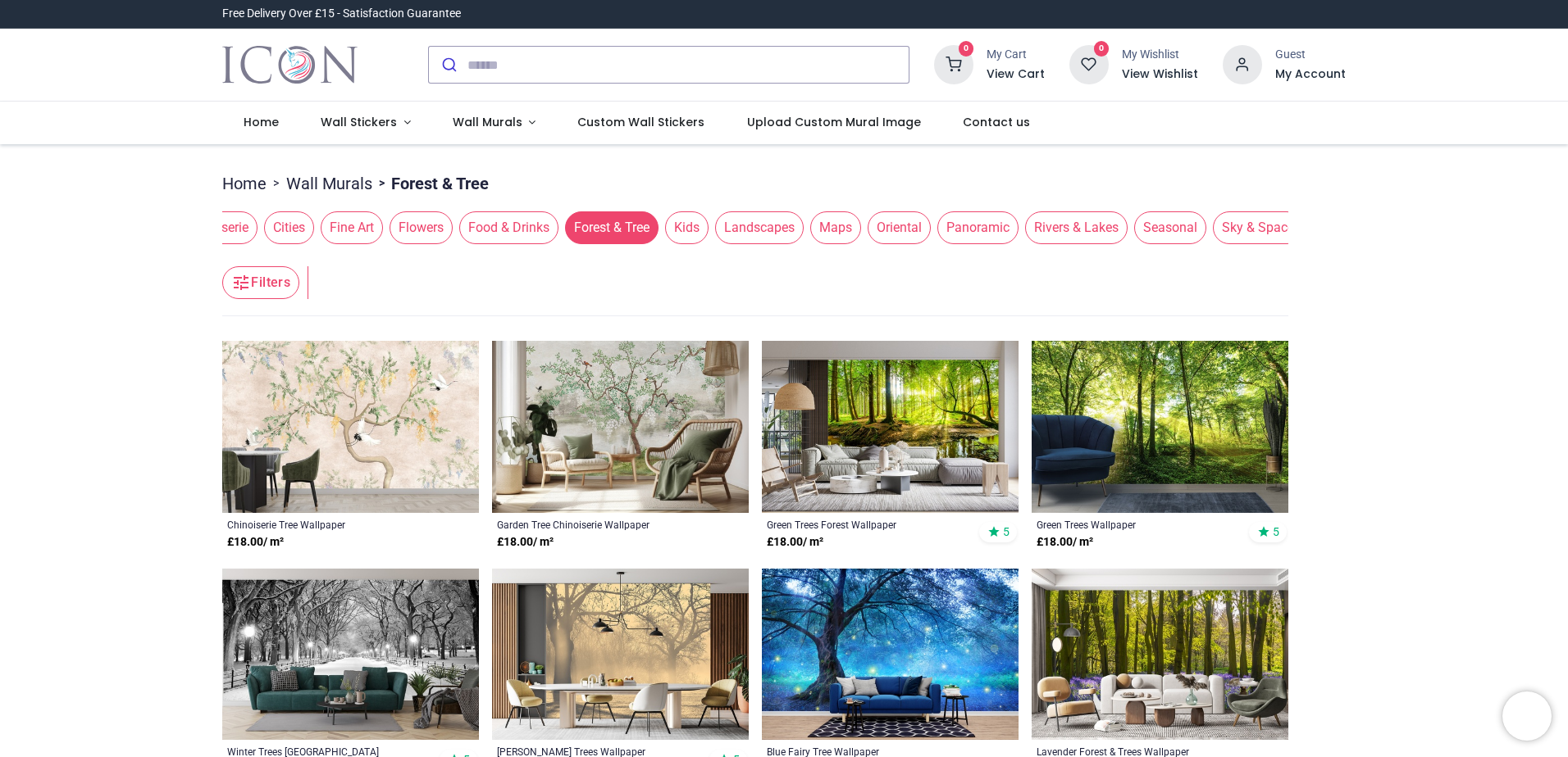
scroll to position [0, 320]
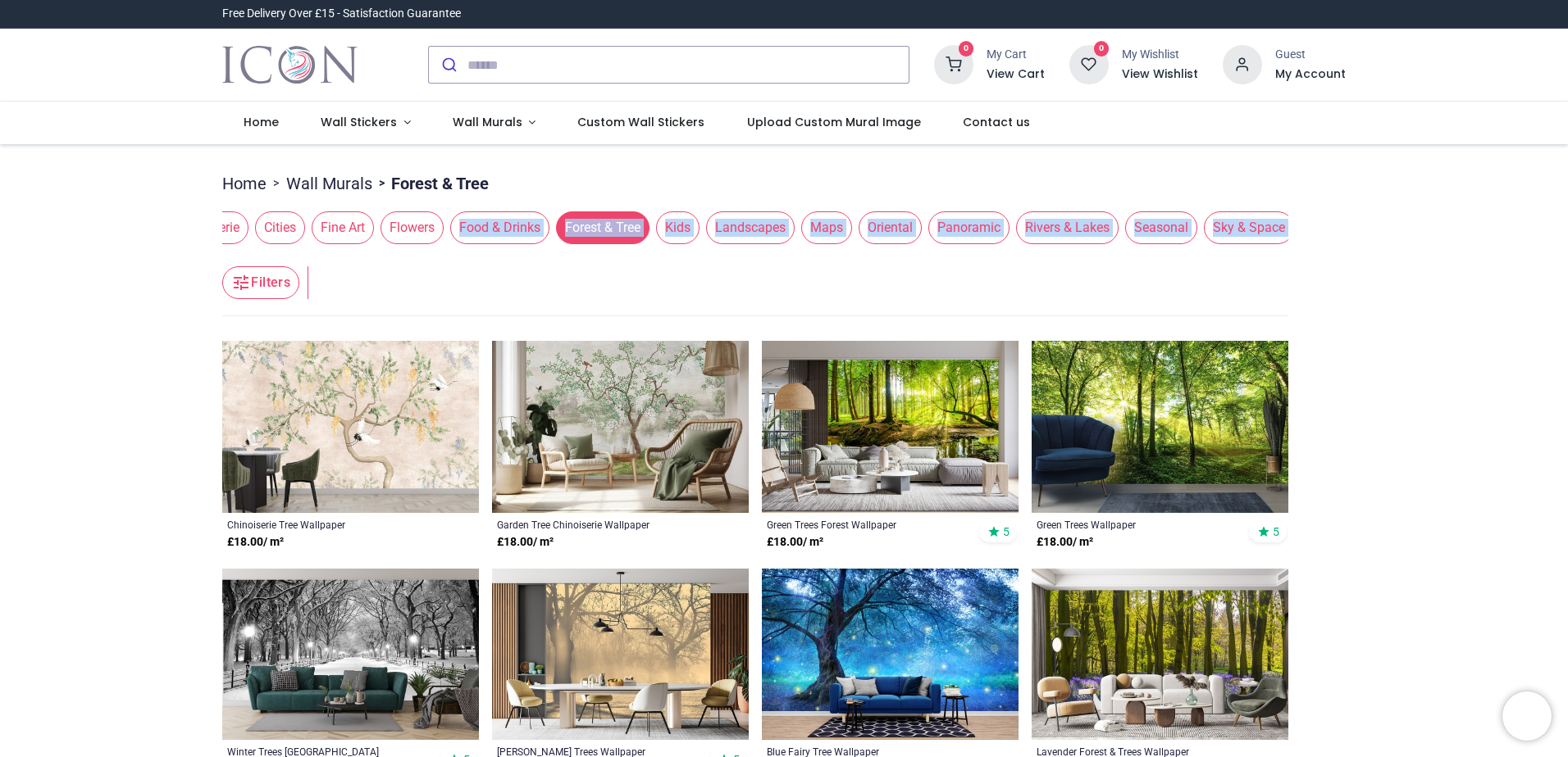
drag, startPoint x: 456, startPoint y: 250, endPoint x: 817, endPoint y: 264, distance: 361.3
drag, startPoint x: 817, startPoint y: 264, endPoint x: 952, endPoint y: 282, distance: 136.2
click at [952, 282] on header "Filters Filters" at bounding box center [755, 283] width 1066 height 66
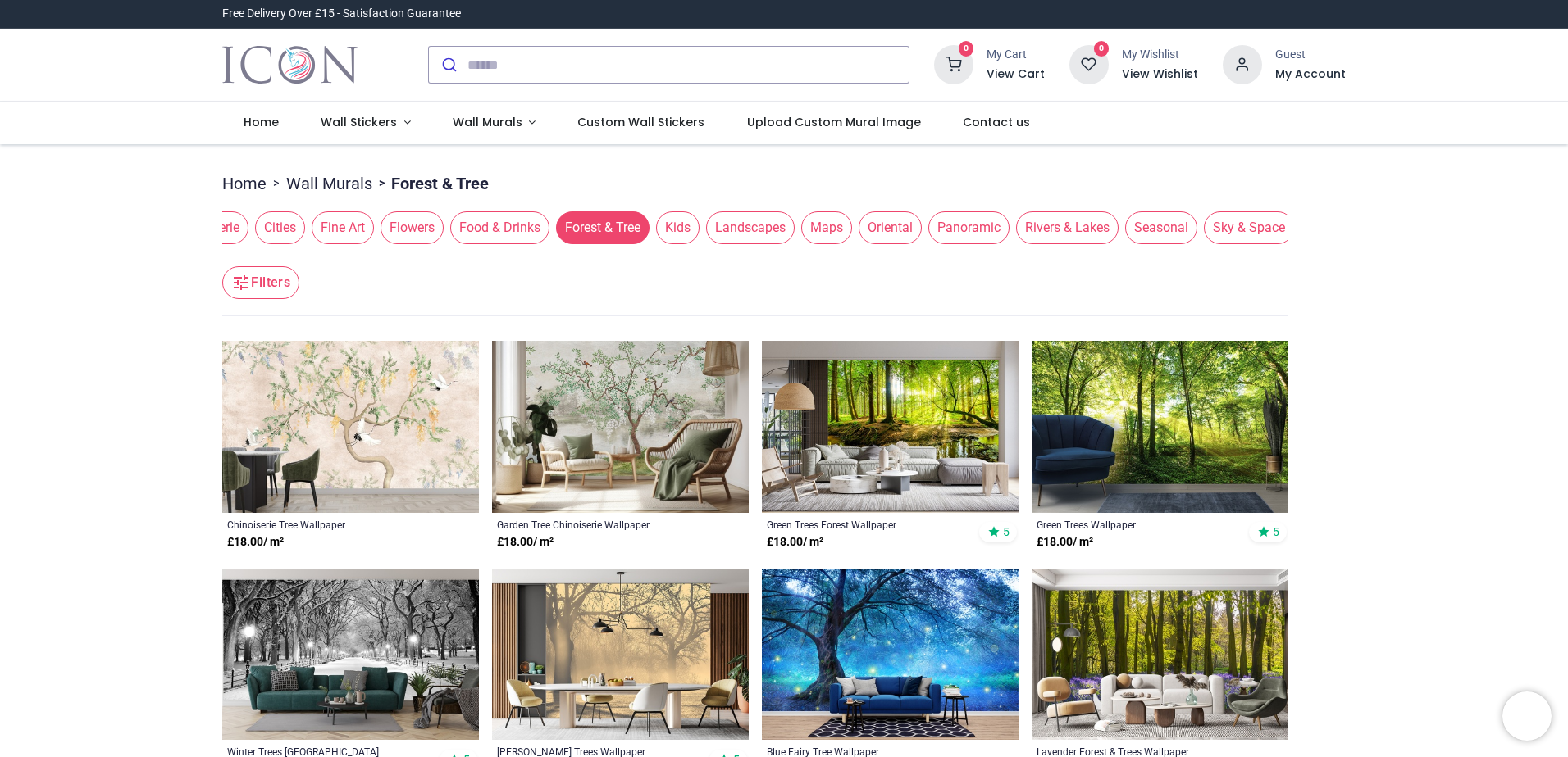
click at [1087, 224] on span "Rivers & Lakes" at bounding box center [1068, 228] width 103 height 33
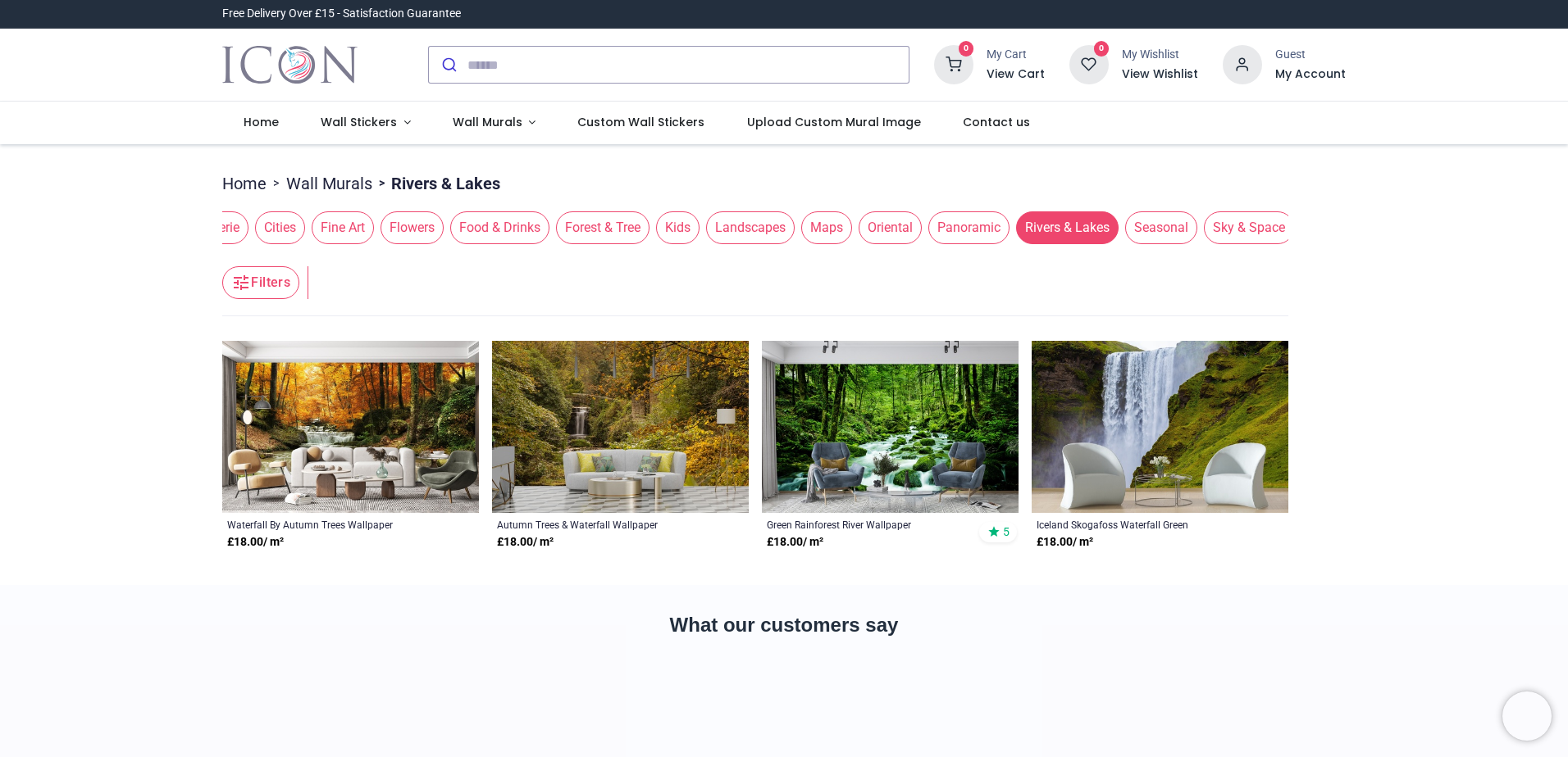
drag, startPoint x: 535, startPoint y: 256, endPoint x: 378, endPoint y: 259, distance: 157.0
click at [378, 259] on header "Filters Filters" at bounding box center [755, 283] width 1066 height 66
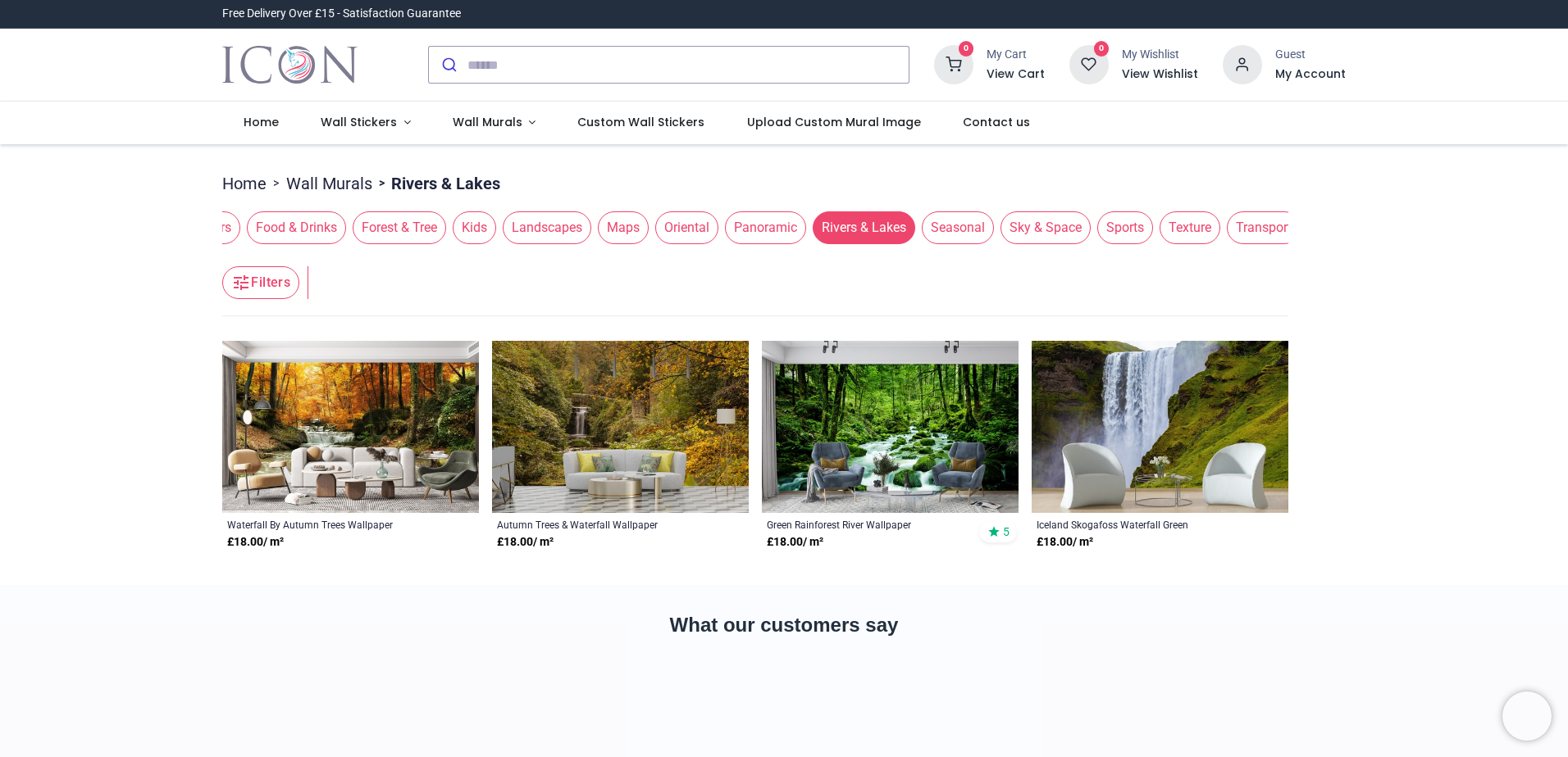
scroll to position [0, 531]
drag, startPoint x: 435, startPoint y: 250, endPoint x: 176, endPoint y: 242, distance: 259.1
click at [176, 242] on div "Pricelist : Public Pricelist Public Pricelist **** Home > Wall Murals > Rivers …" at bounding box center [784, 364] width 1568 height 441
click at [1169, 233] on span "Texture" at bounding box center [1182, 228] width 61 height 33
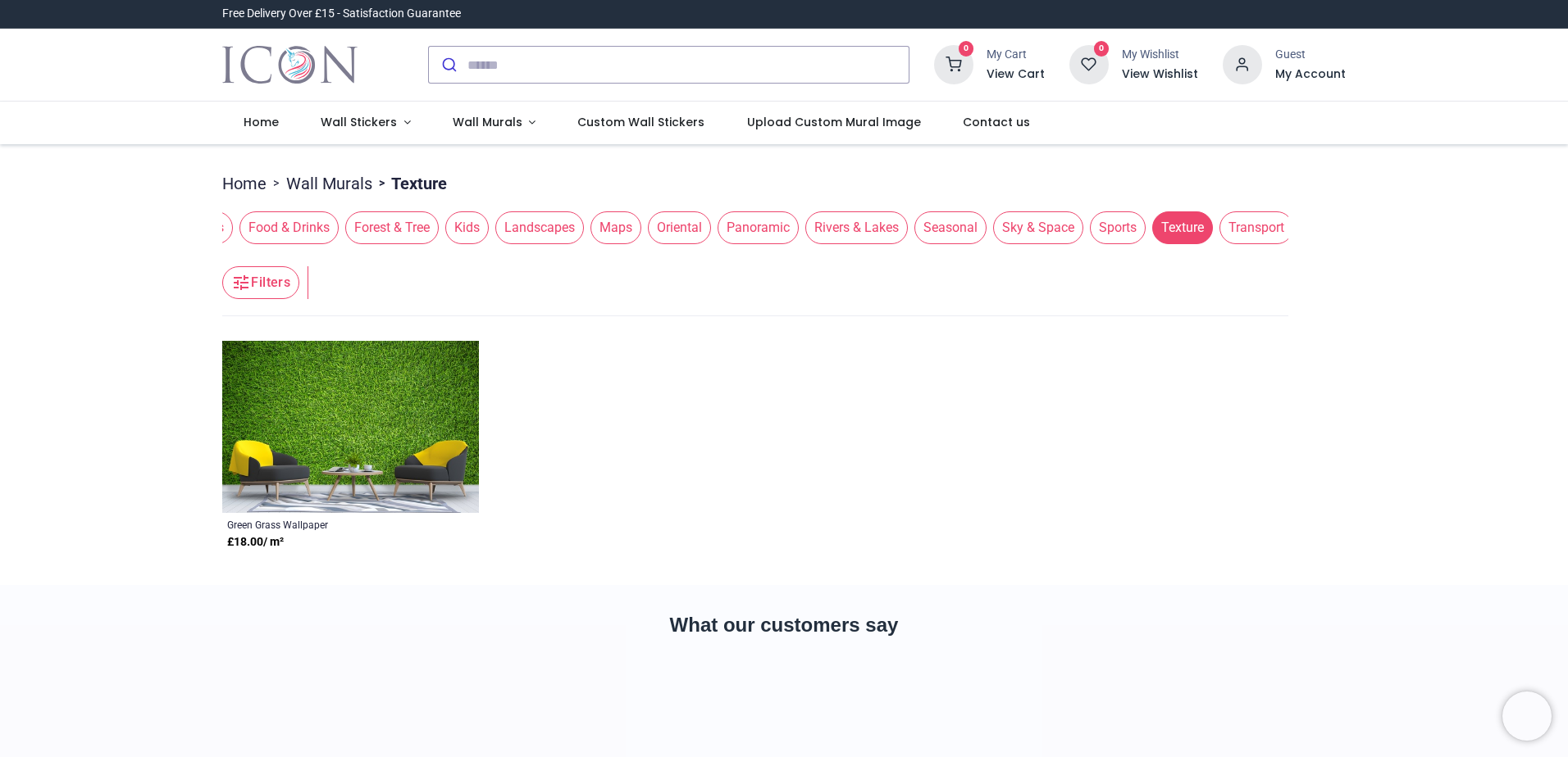
click at [1027, 236] on span "Sky & Space" at bounding box center [1038, 228] width 90 height 33
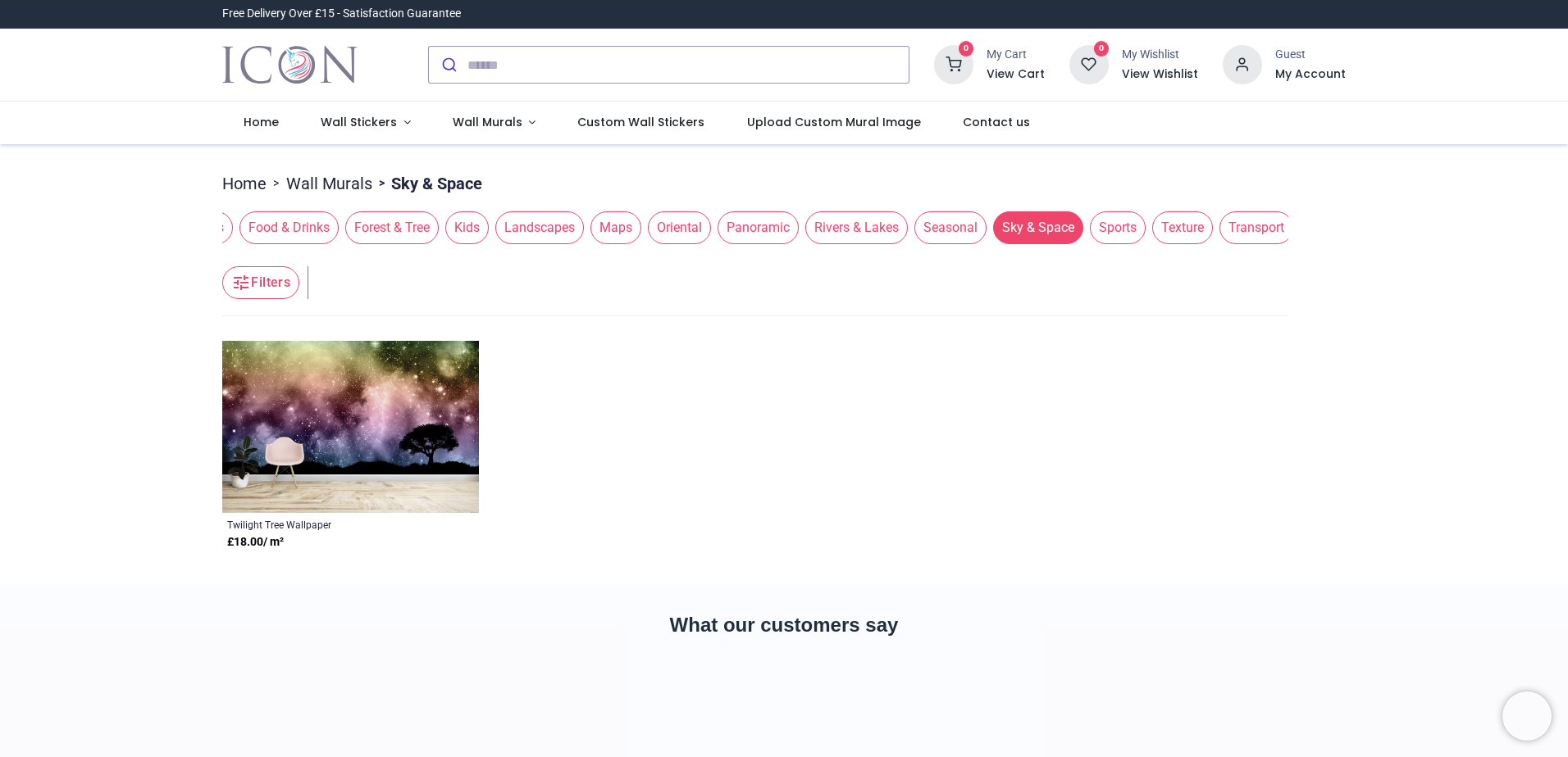
drag, startPoint x: 782, startPoint y: 255, endPoint x: 764, endPoint y: 255, distance: 18.0
click at [764, 255] on header "Filters Filters" at bounding box center [755, 283] width 1066 height 66
click at [445, 227] on span "Beach & Ocean" at bounding box center [427, 228] width 105 height 33
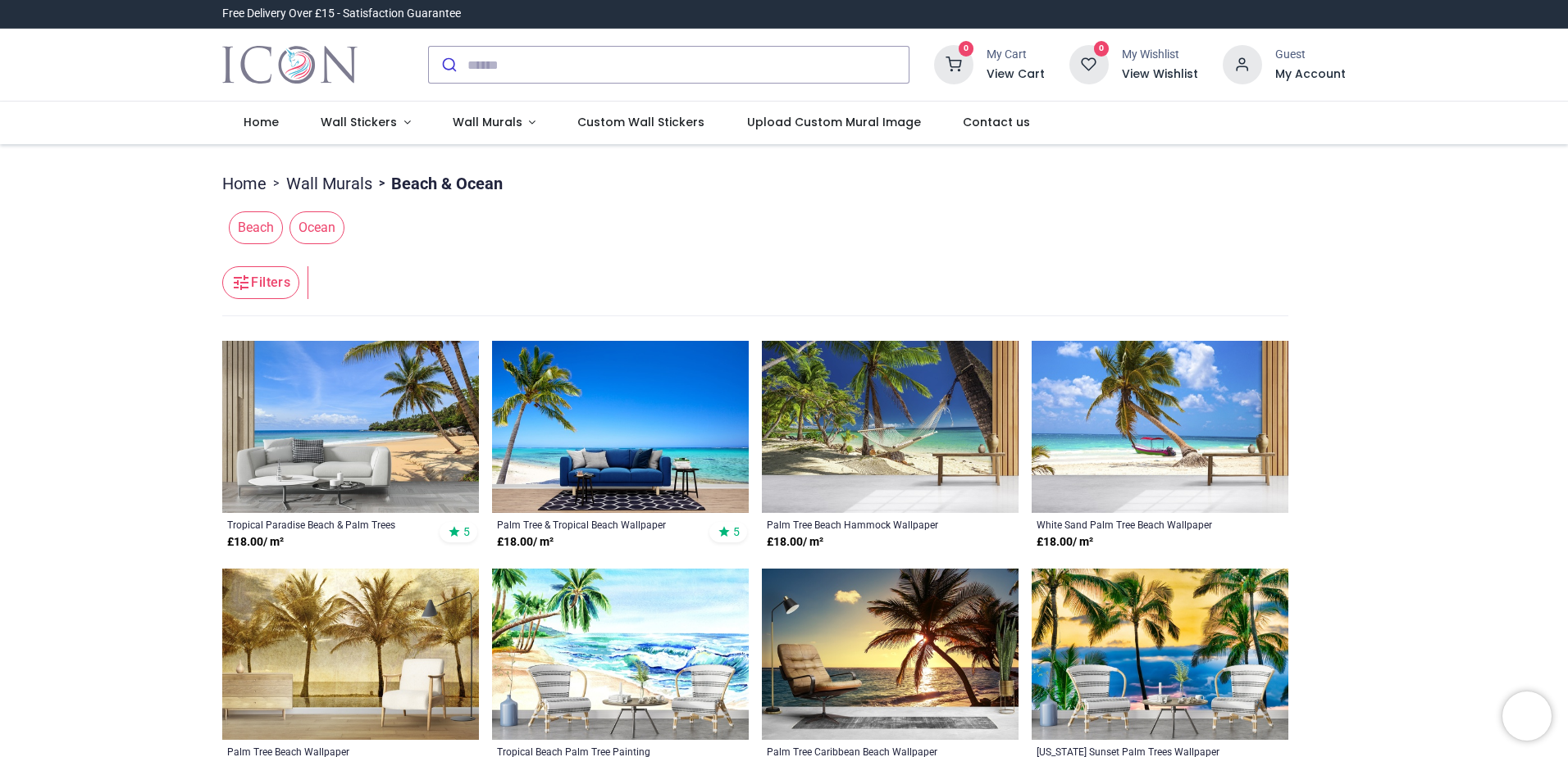
click at [240, 184] on link "Home" at bounding box center [245, 184] width 44 height 23
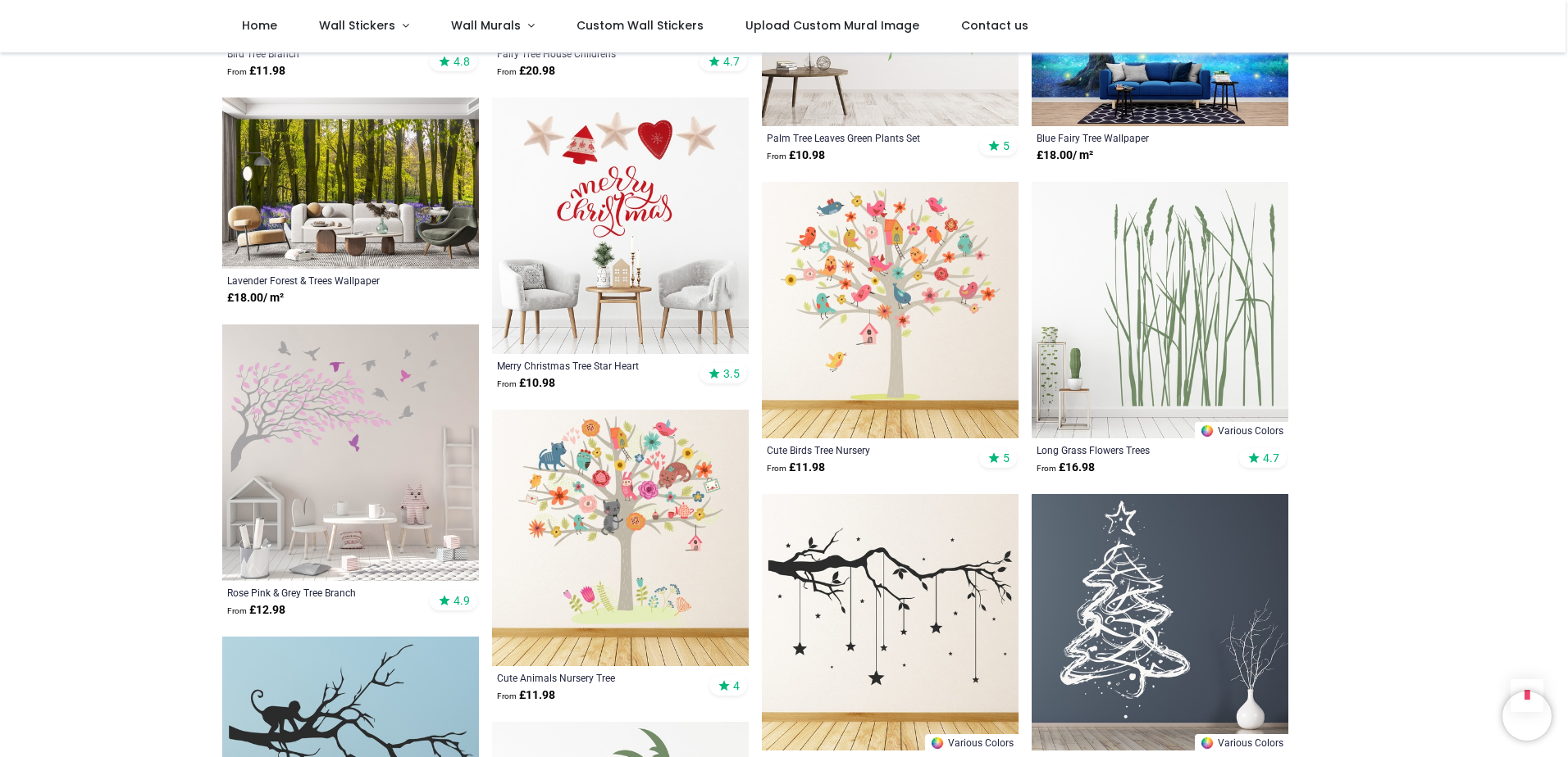
scroll to position [1722, 0]
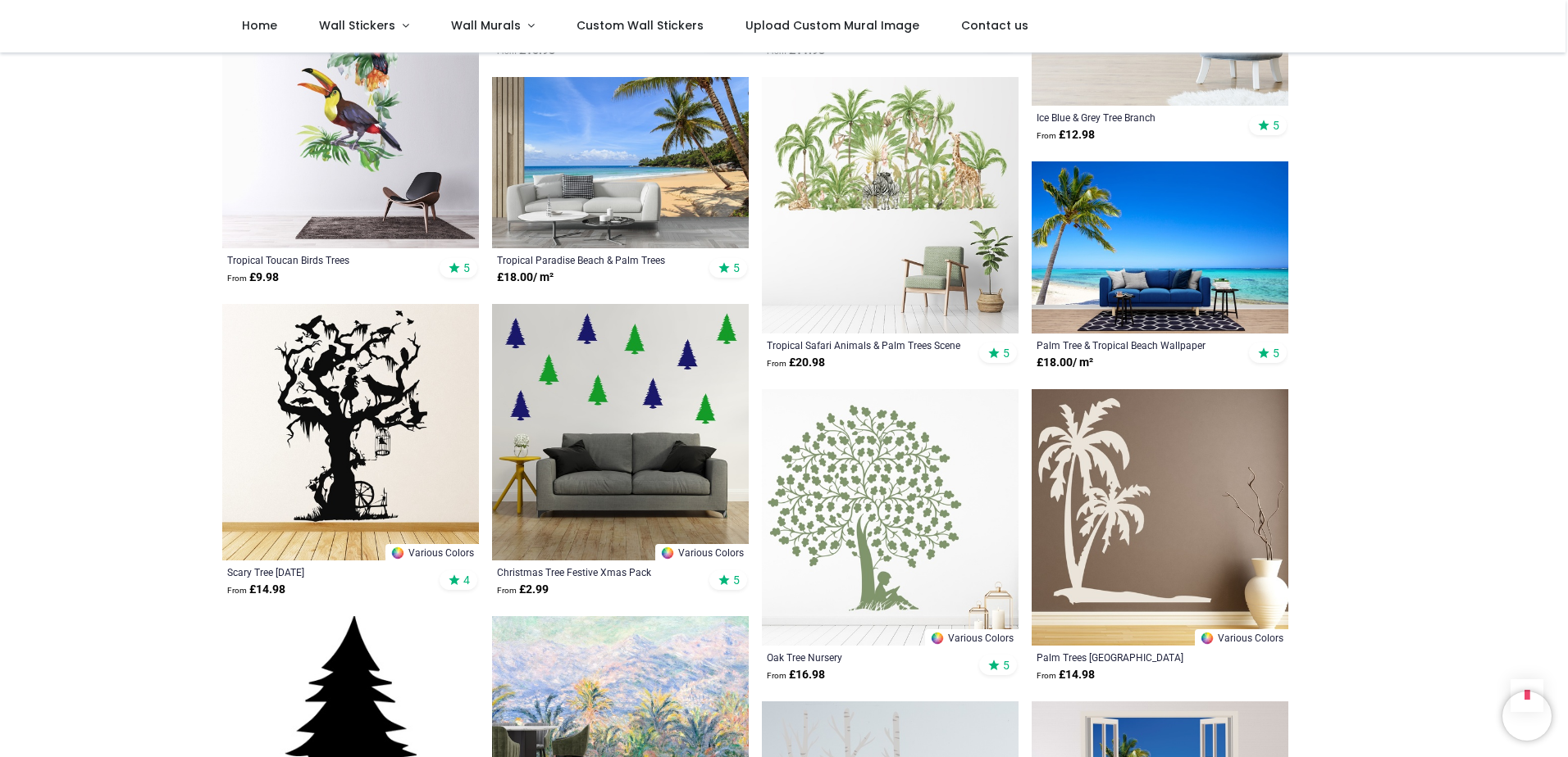
scroll to position [3771, 0]
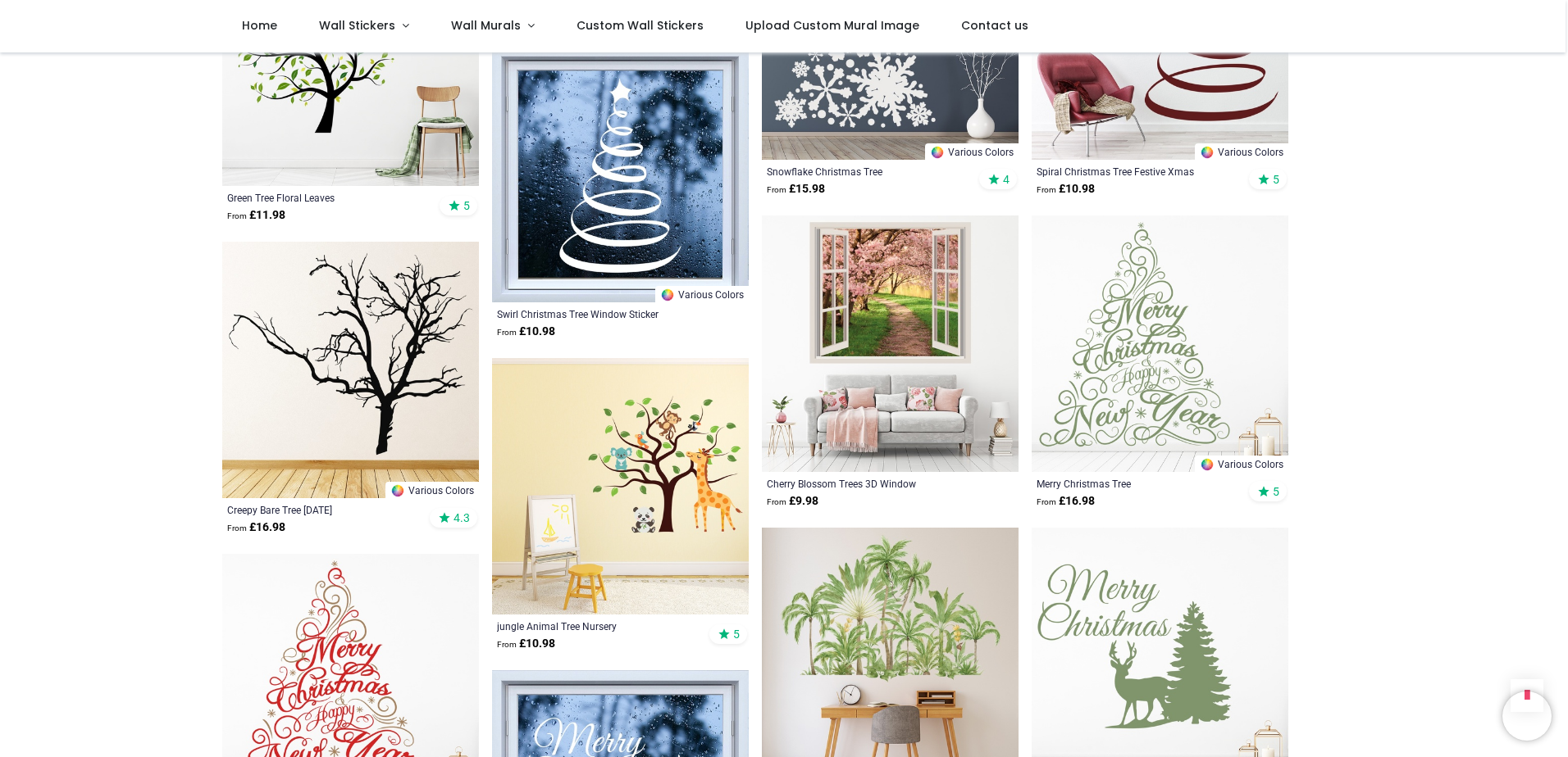
scroll to position [5082, 0]
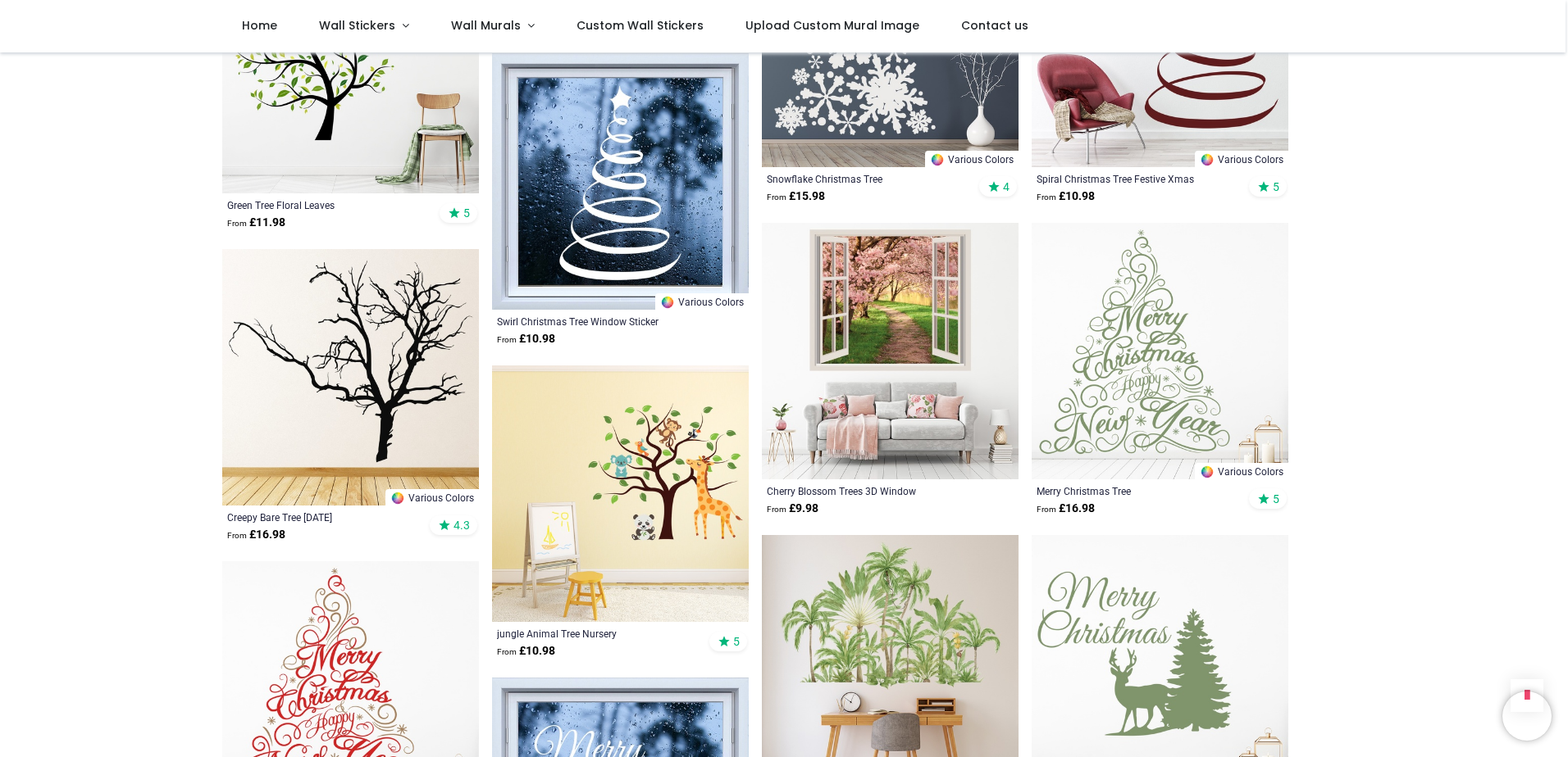
click at [890, 354] on img at bounding box center [890, 351] width 256 height 256
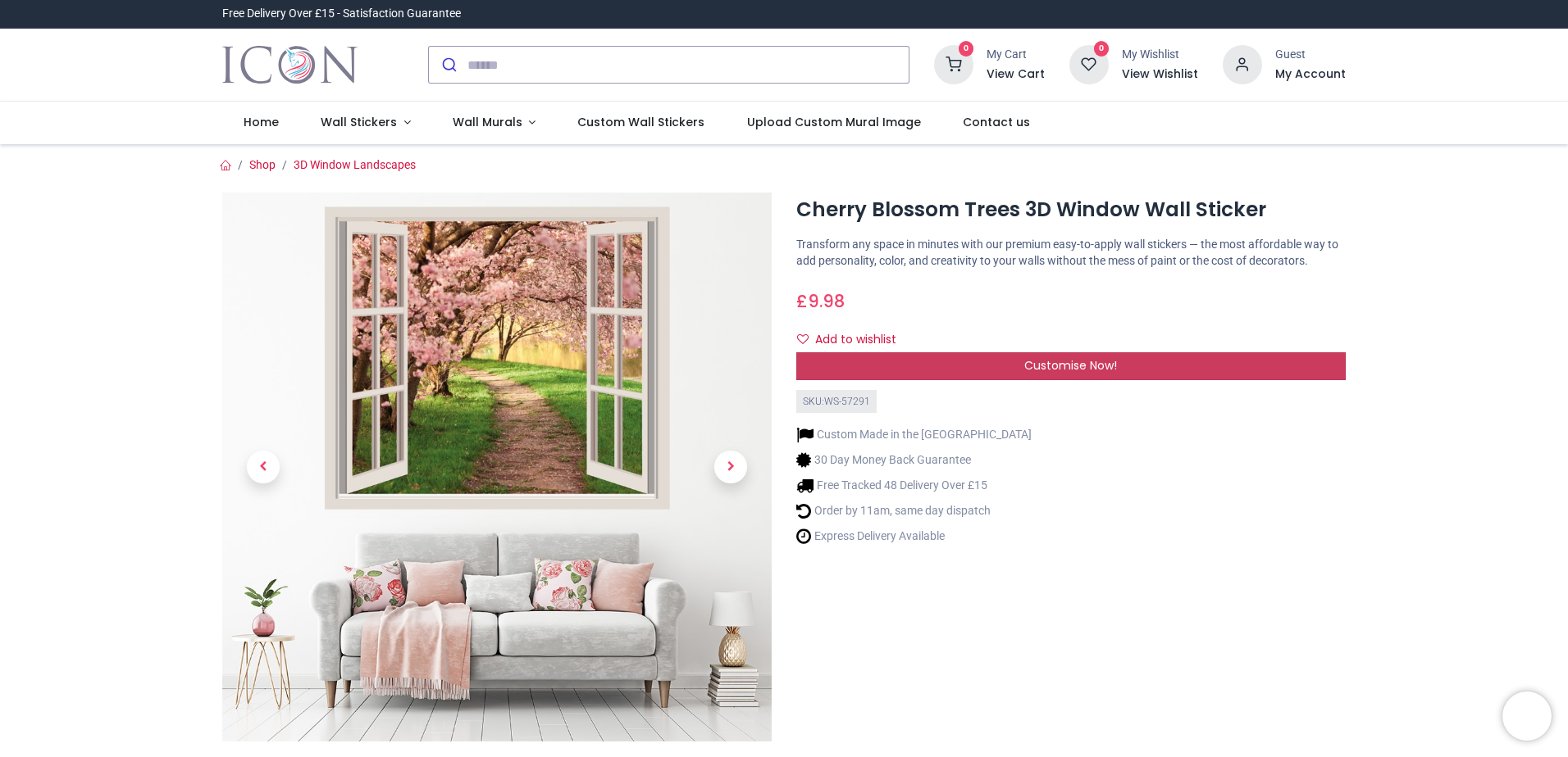
click at [1029, 368] on span "Customise Now!" at bounding box center [1071, 365] width 93 height 16
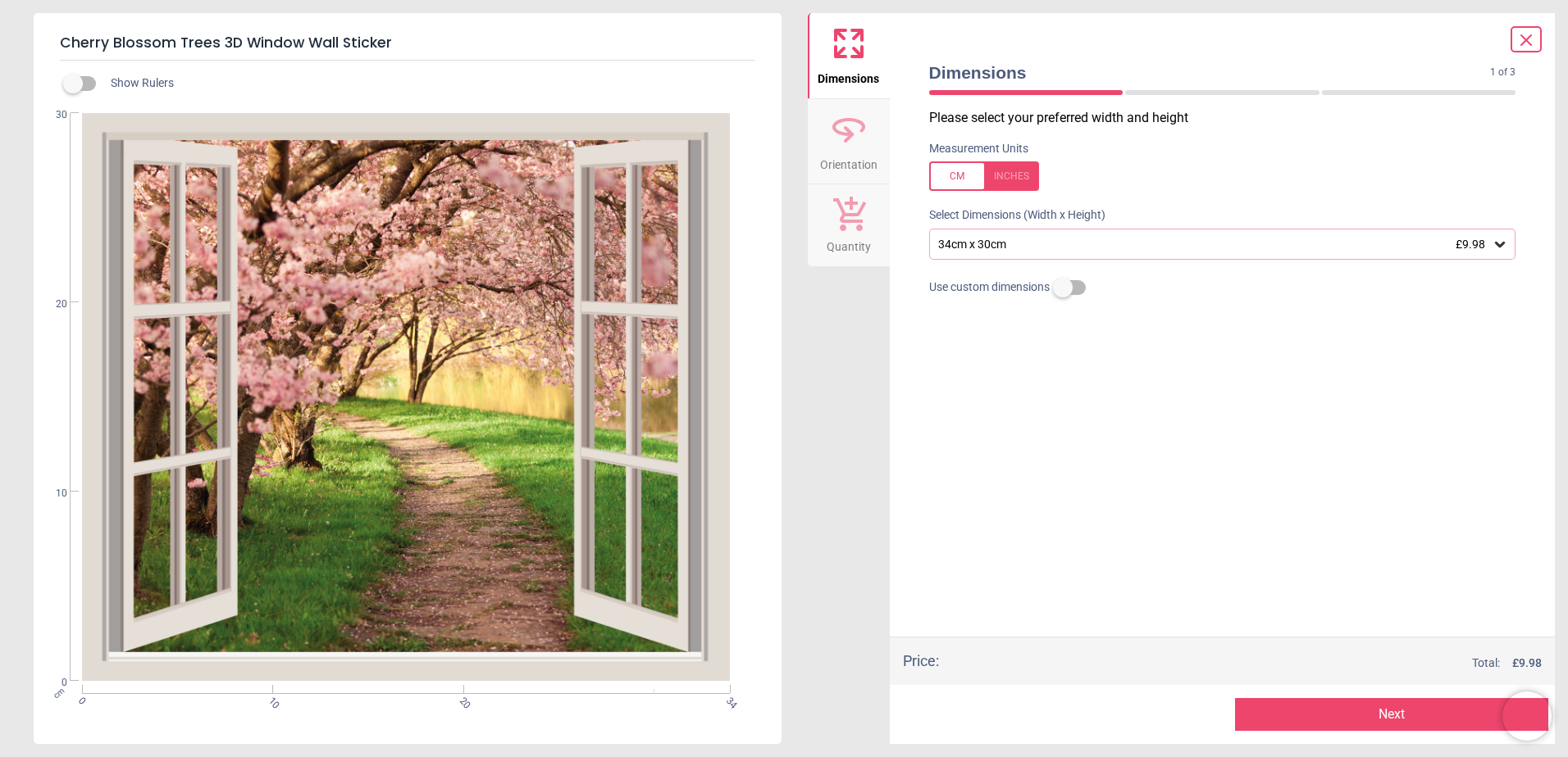
click at [1529, 37] on icon at bounding box center [1526, 40] width 10 height 10
